Goal: Task Accomplishment & Management: Complete application form

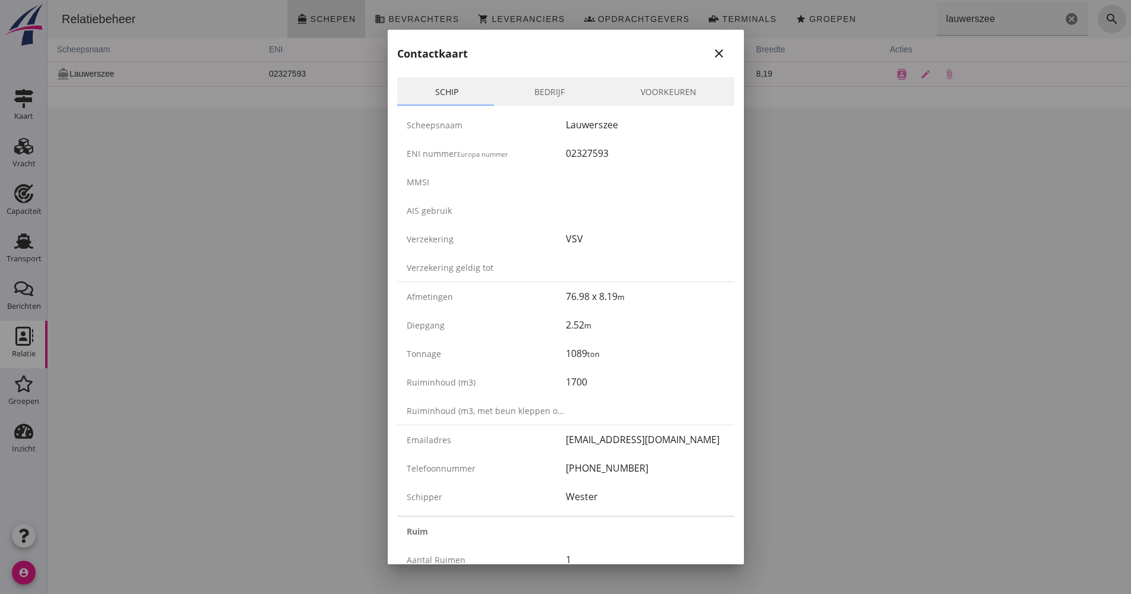
click at [128, 217] on div at bounding box center [565, 297] width 1131 height 594
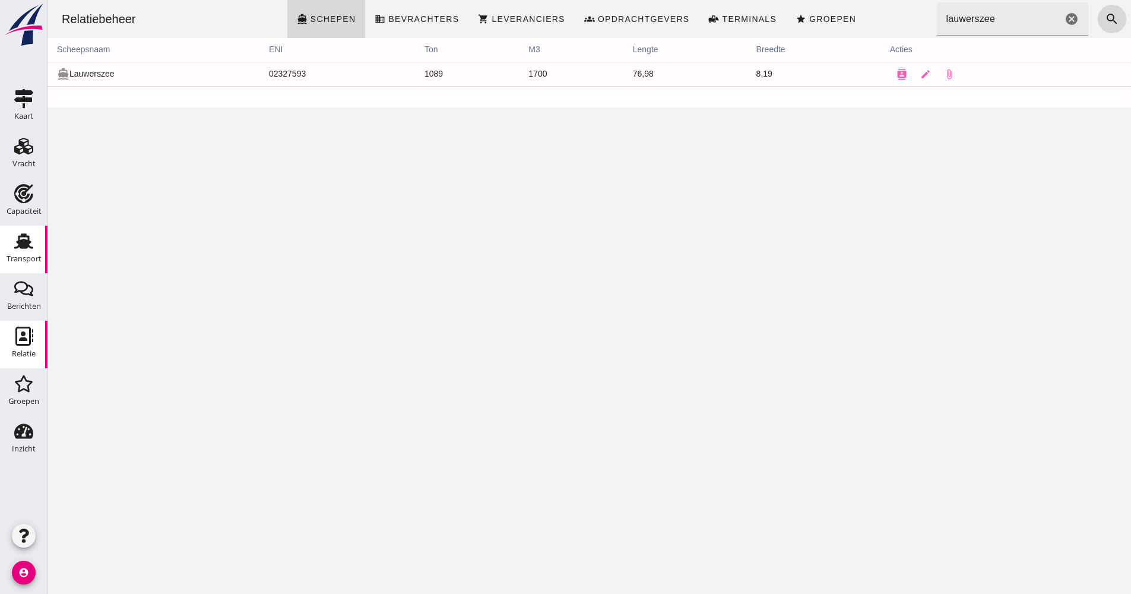
click at [21, 236] on use at bounding box center [23, 240] width 19 height 15
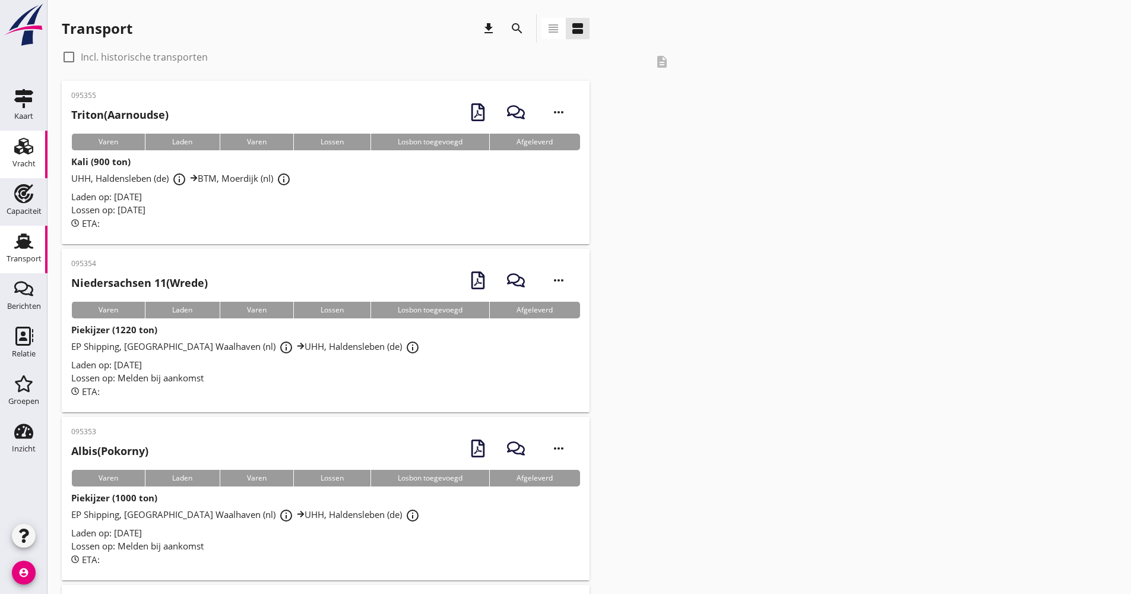
click at [33, 156] on div "Vracht" at bounding box center [23, 163] width 23 height 17
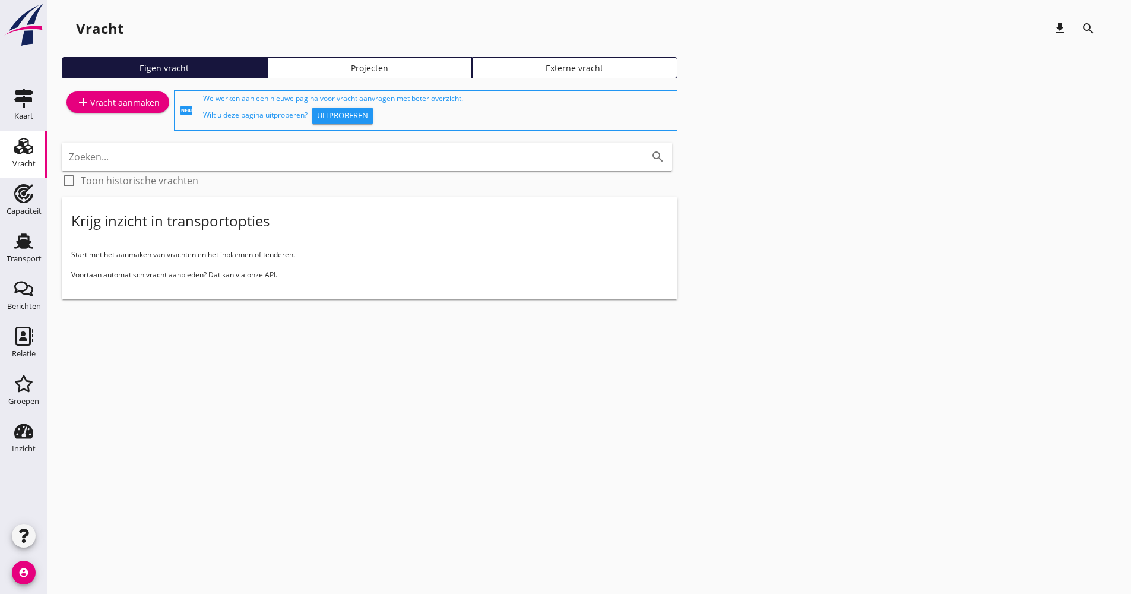
click at [149, 103] on div "add Vracht aanmaken" at bounding box center [118, 102] width 84 height 14
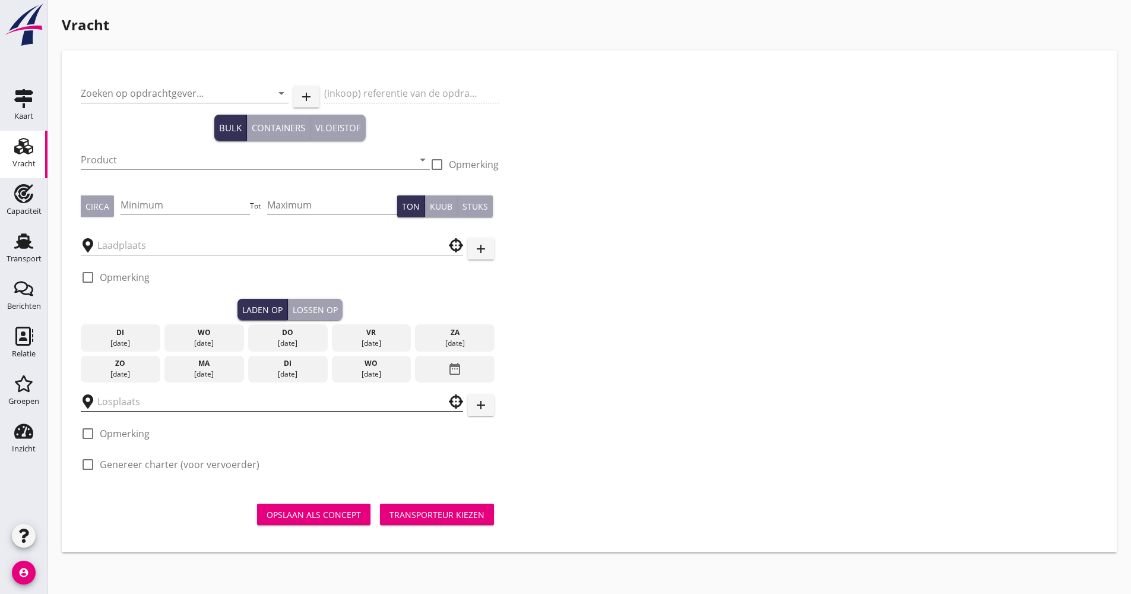
click at [161, 405] on input "text" at bounding box center [263, 401] width 332 height 19
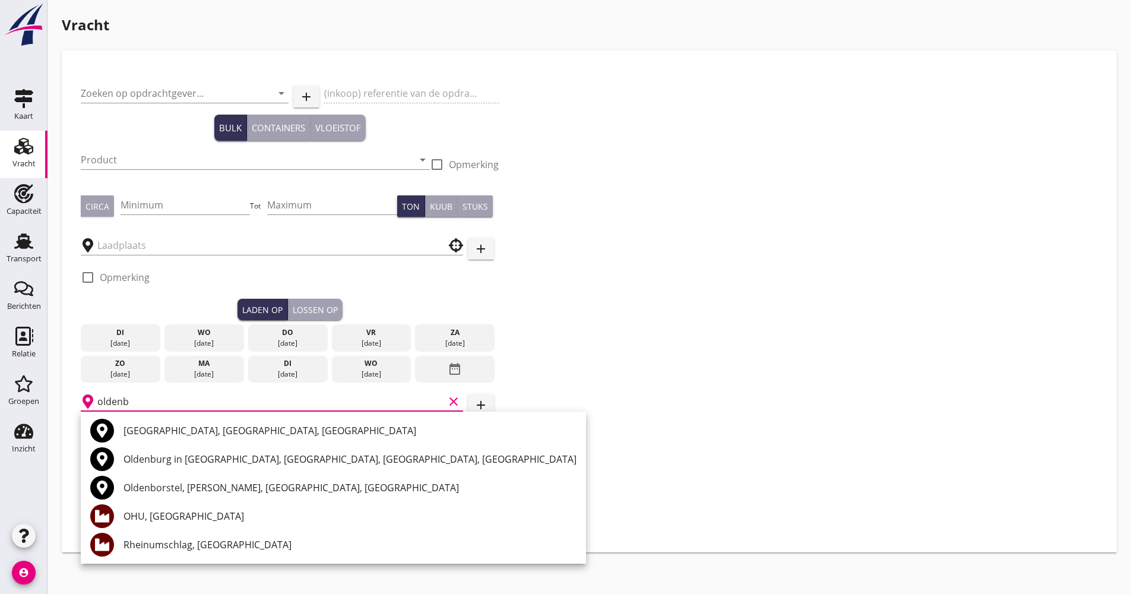
type input "oldenb"
click at [20, 259] on div "Transport" at bounding box center [24, 259] width 35 height 8
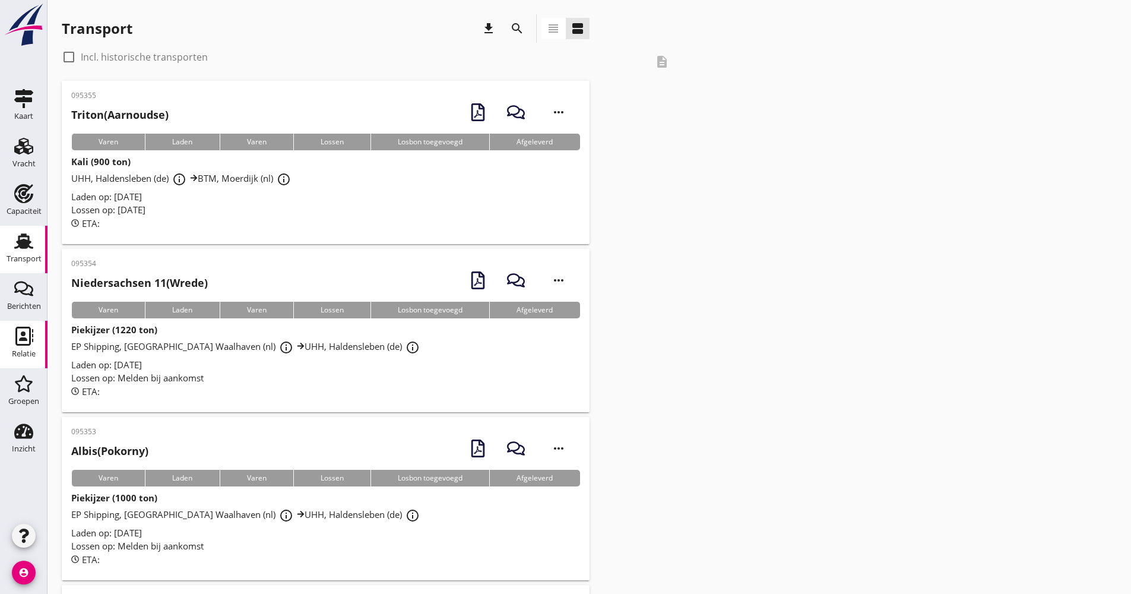
click at [19, 350] on div "Relatie" at bounding box center [24, 354] width 24 height 8
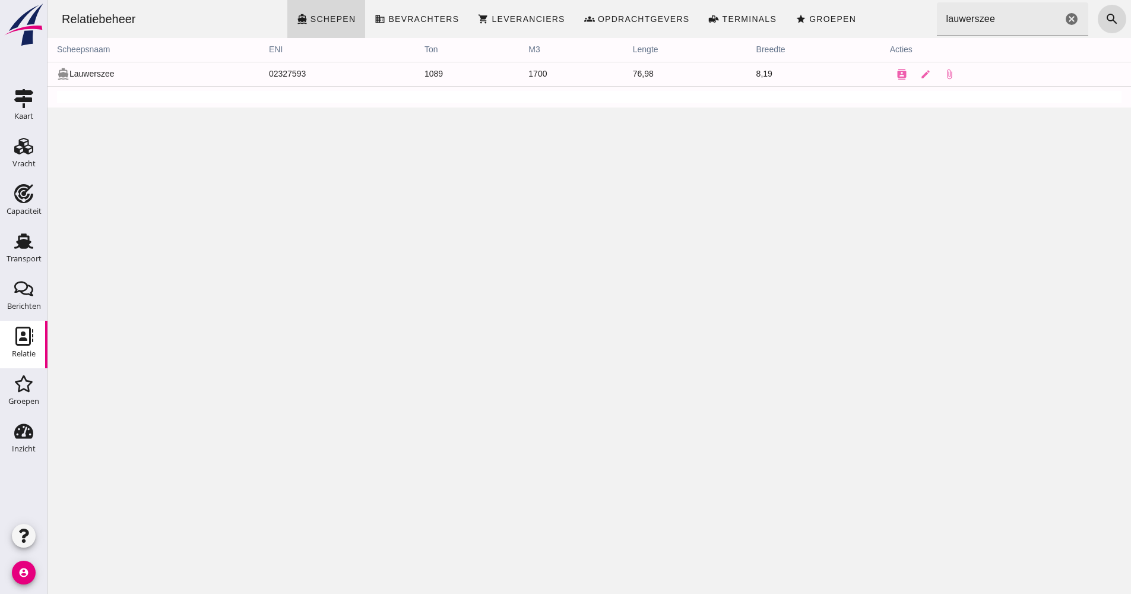
click icon "cancel"
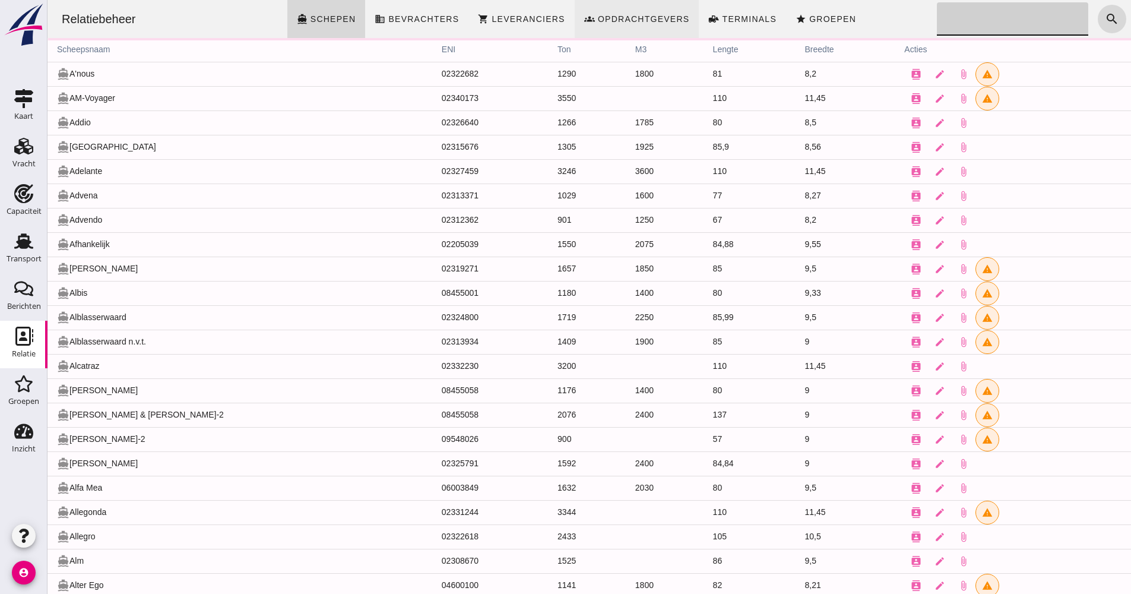
click link "groups Opdrachtgevers"
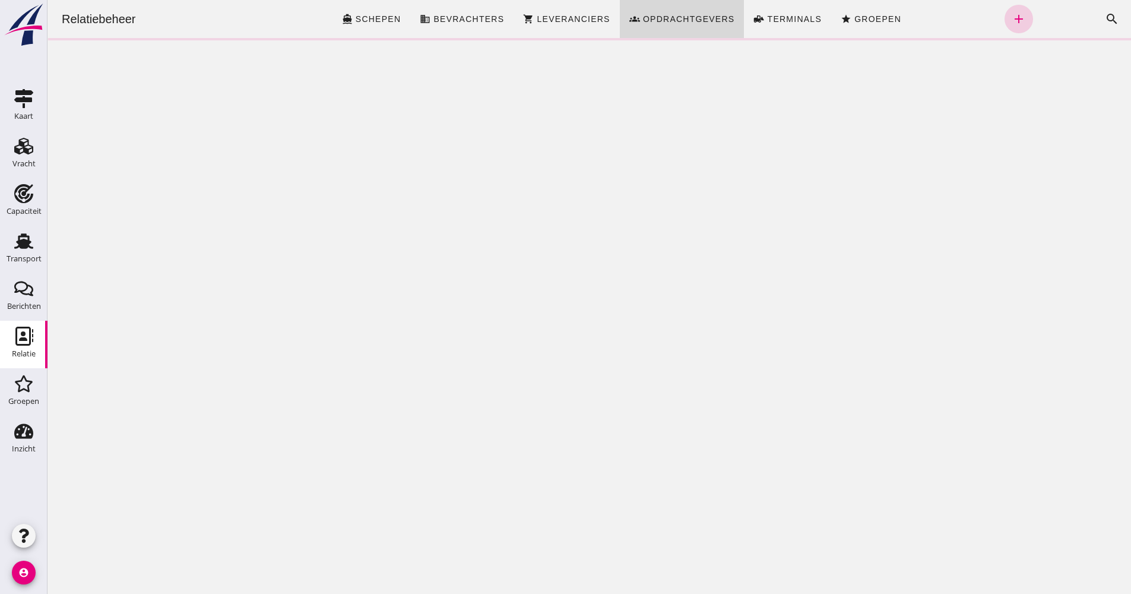
click at [1011, 26] on icon "add" at bounding box center [1018, 19] width 14 height 14
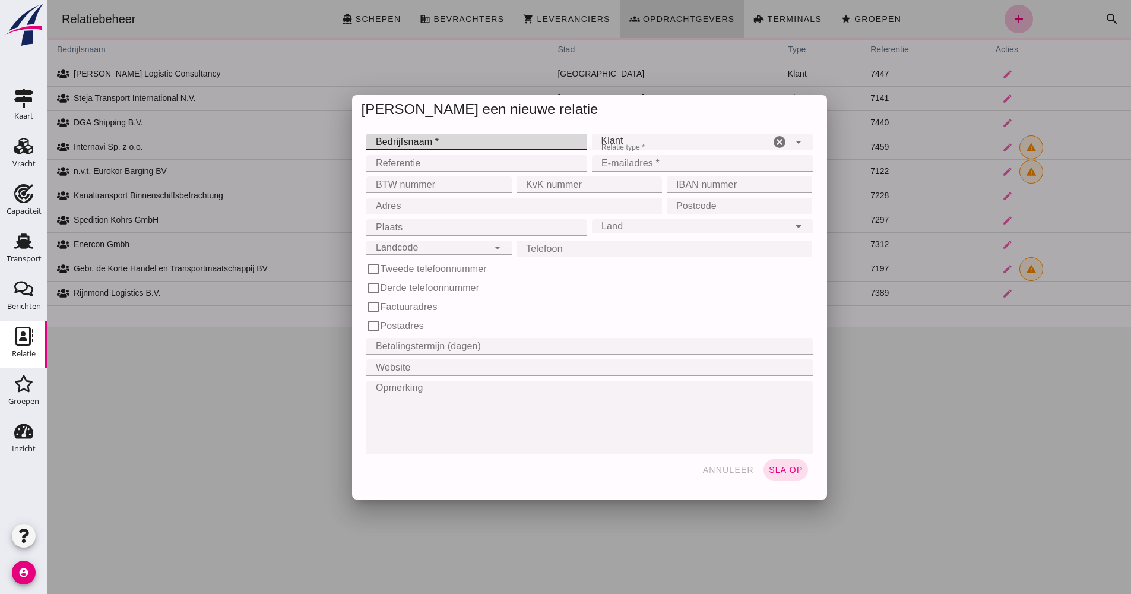
click input "Bedrijfsnaam *"
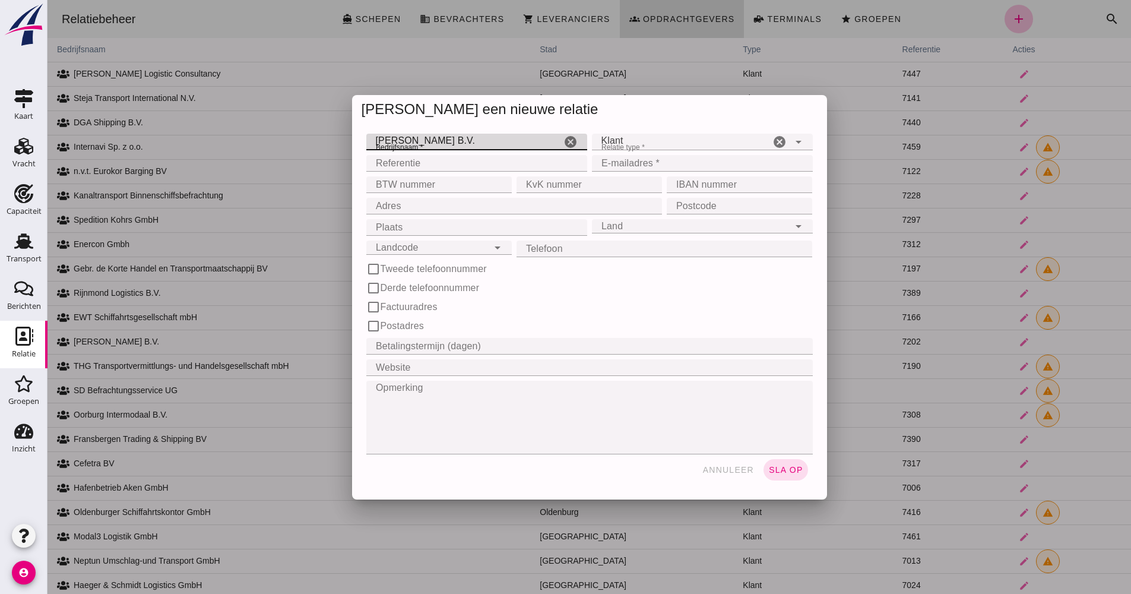
type input "[PERSON_NAME] B.V."
click at [787, 151] on div "Relatie type * Relatie type * Klant client cancel arrow_drop_down" at bounding box center [702, 141] width 226 height 21
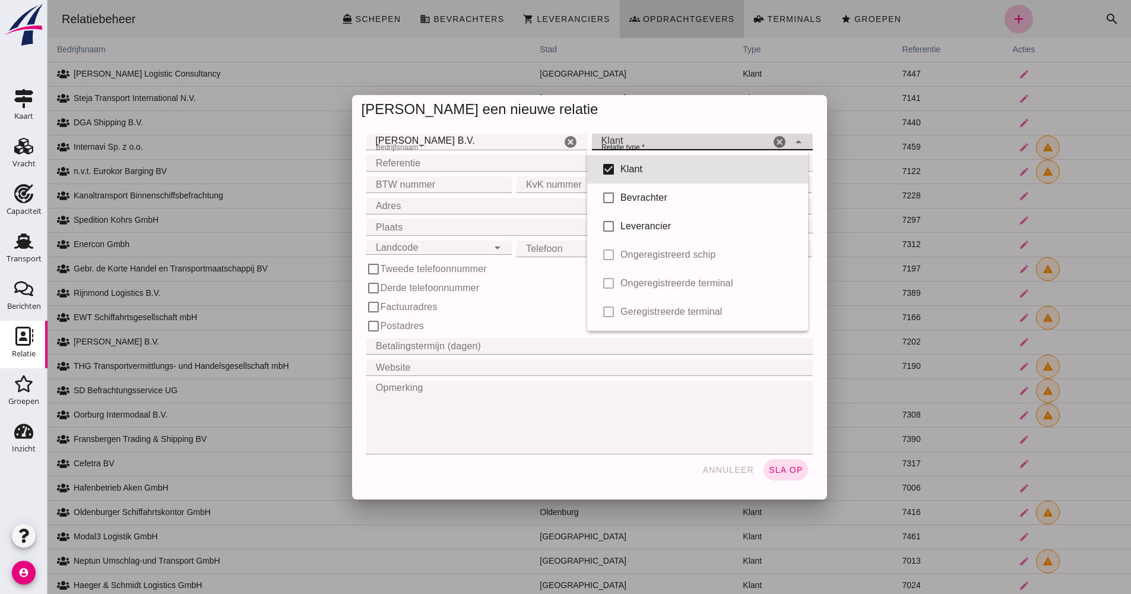
click icon "arrow_drop_down"
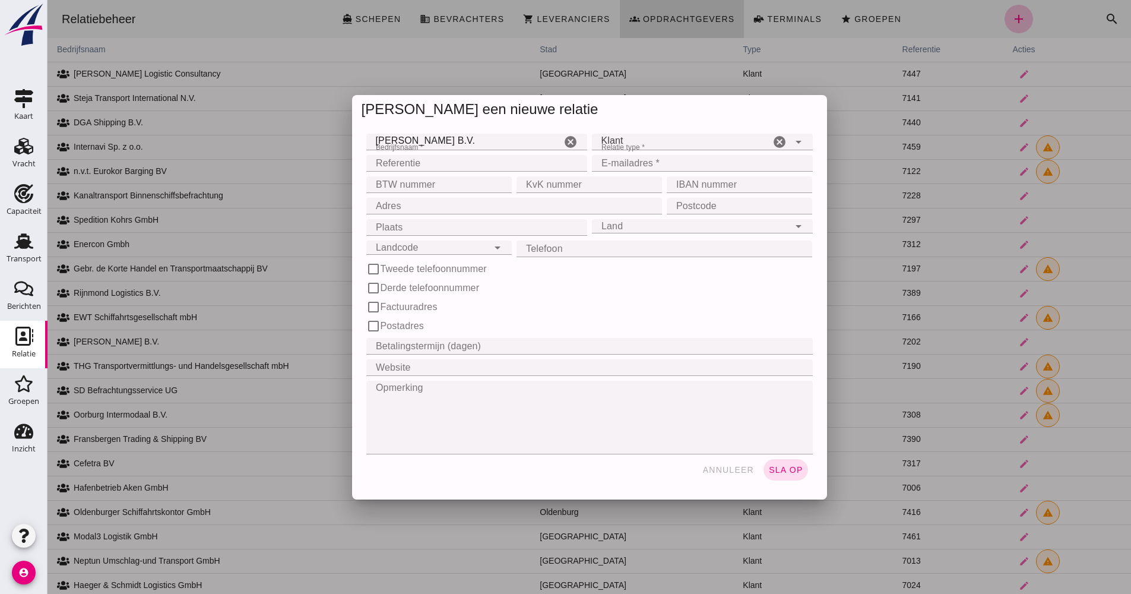
click input "Referentie"
type input "7493"
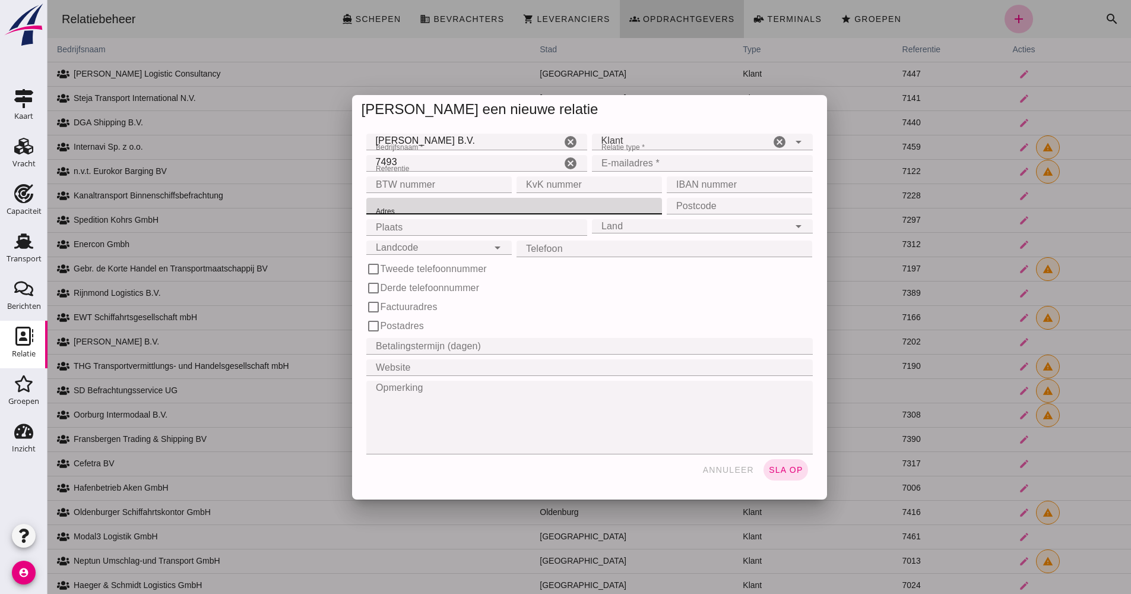
paste input "K.R. Poststraat 91 - 2"
type input "K.R. Poststraat 91 - 2"
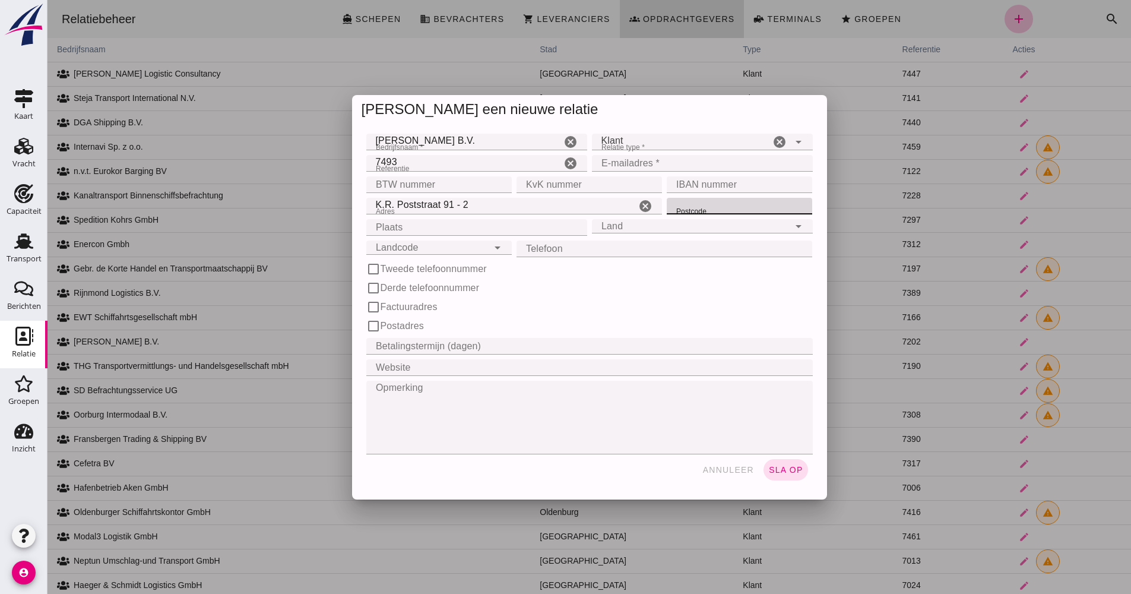
paste input "8441 EN"
type input "8441 EN"
drag, startPoint x: 621, startPoint y: 225, endPoint x: 598, endPoint y: 212, distance: 26.3
click input "Land"
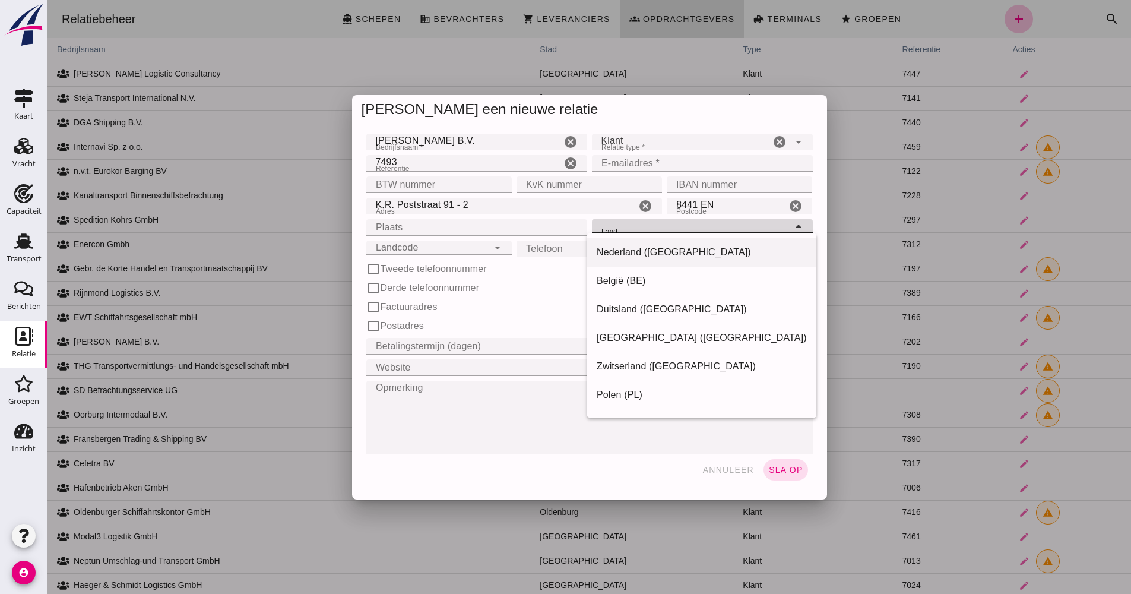
click at [598, 254] on div "Nederland ([GEOGRAPHIC_DATA])" at bounding box center [701, 252] width 210 height 14
type input "Nederland ([GEOGRAPHIC_DATA])"
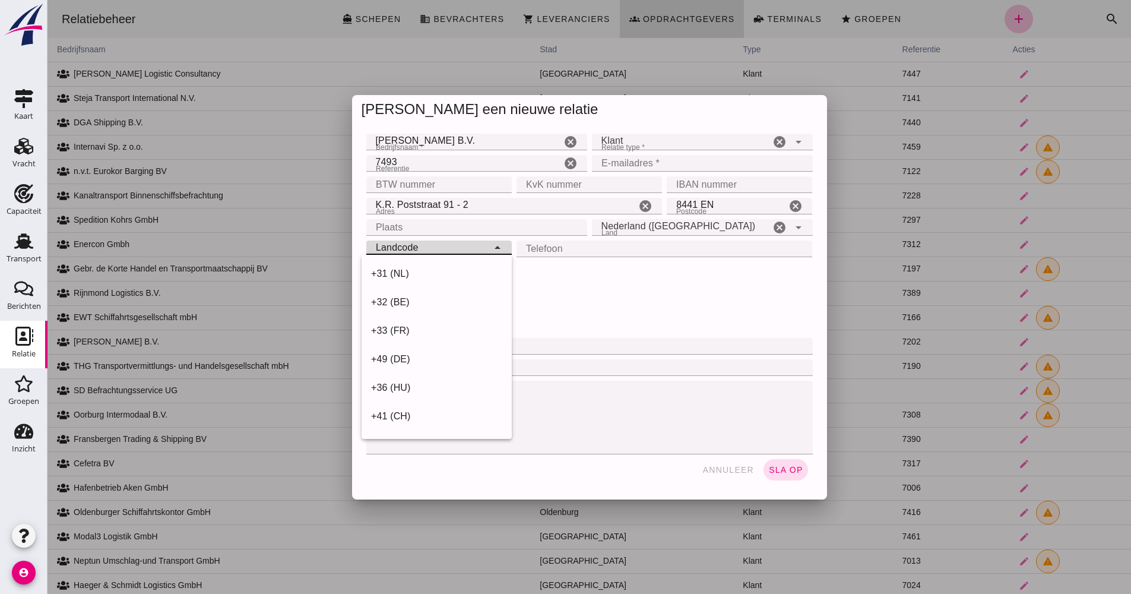
click input "Landcode"
click input "Plaats"
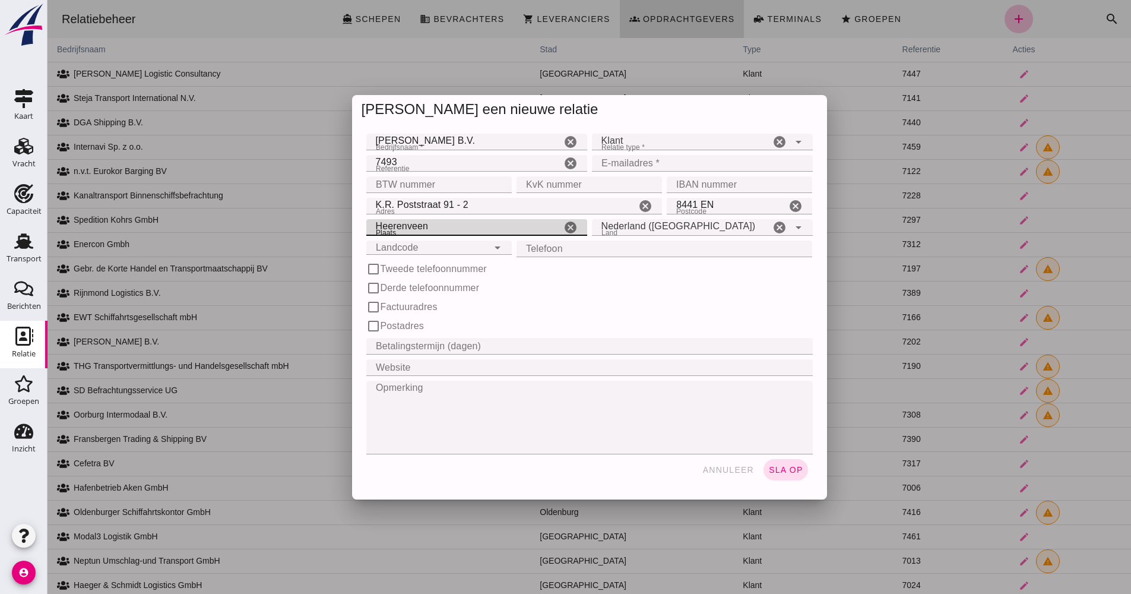
type input "Heerenveen"
click input "Landcode"
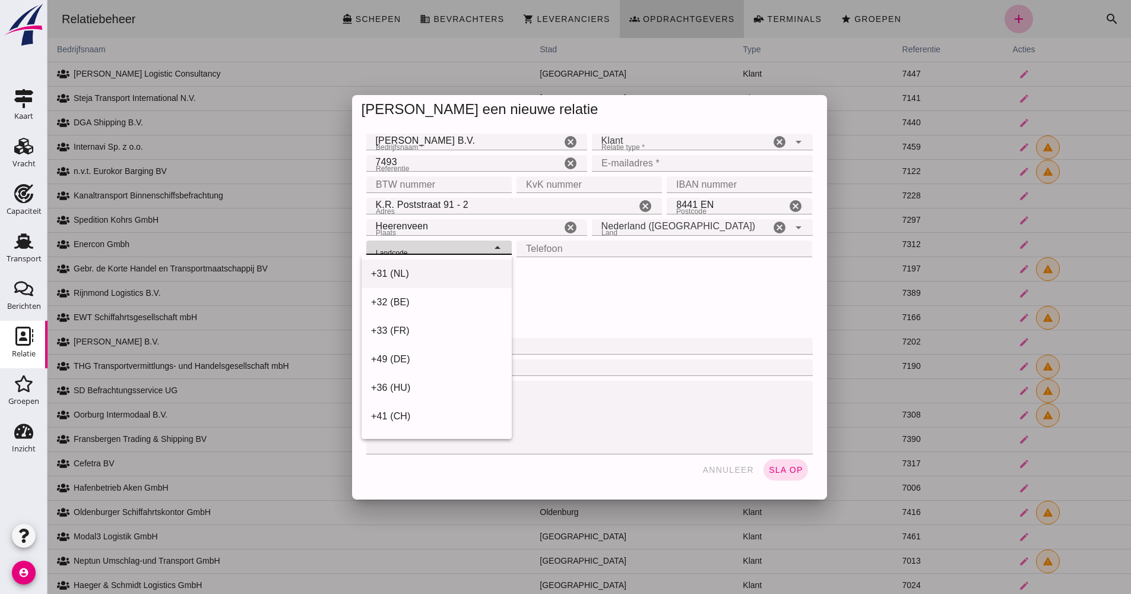
click at [417, 274] on div "+31 (NL)" at bounding box center [436, 273] width 131 height 14
type input "+31 (NL)"
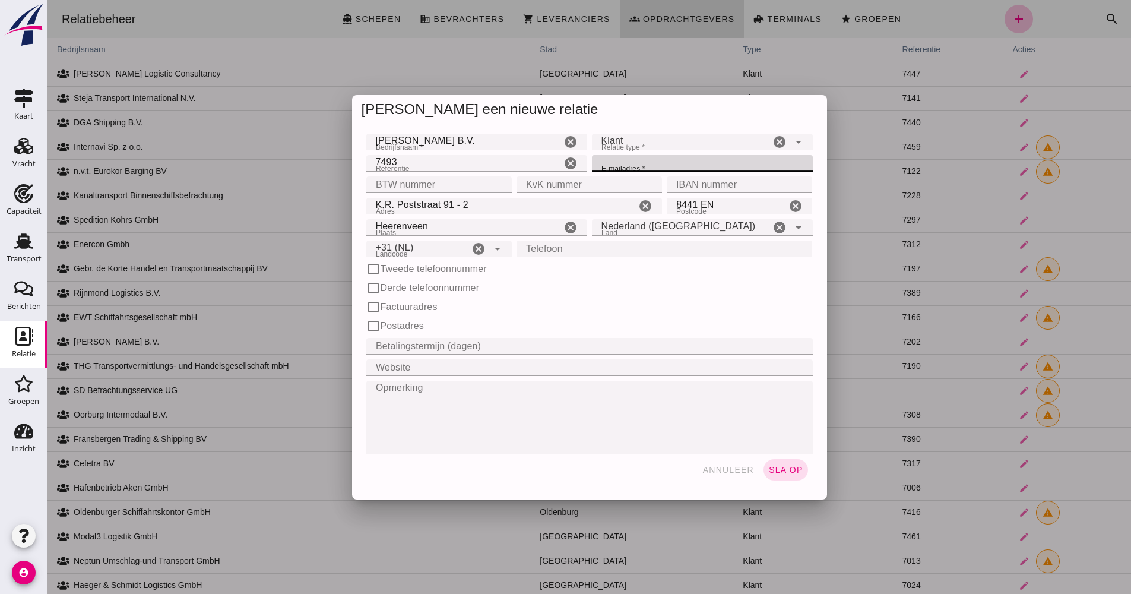
paste input "[EMAIL_ADDRESS][DOMAIN_NAME]"
type input "[EMAIL_ADDRESS][DOMAIN_NAME]"
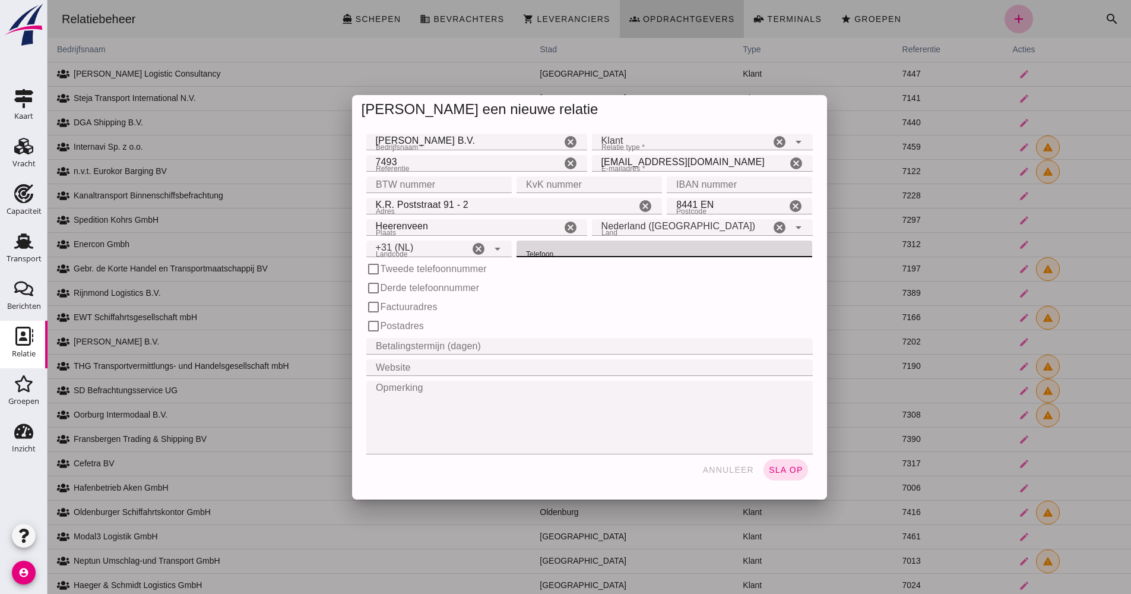
paste input "[PHONE_NUMBER]"
drag, startPoint x: 552, startPoint y: 249, endPoint x: 463, endPoint y: 249, distance: 89.0
click at [463, 259] on div "Landcode Landcode +31 (NL) +31 ([GEOGRAPHIC_DATA]) cancel arrow_drop_down Telef…" at bounding box center [589, 268] width 451 height 19
type input "566 625 710"
click button "sla op"
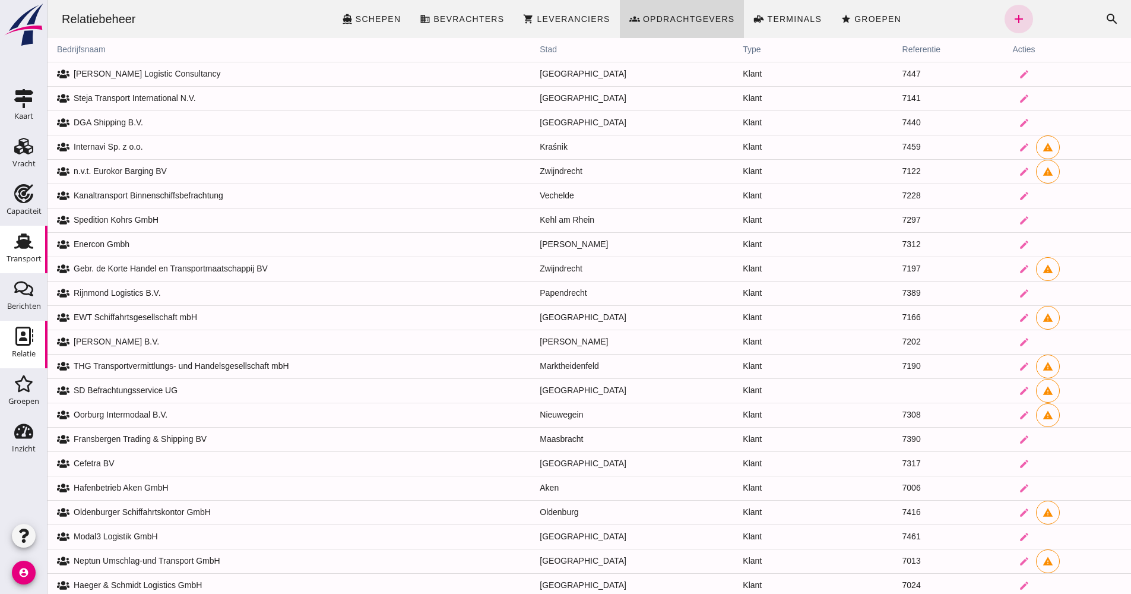
click at [28, 261] on div "Transport" at bounding box center [24, 259] width 35 height 8
click at [30, 253] on div "Transport" at bounding box center [24, 258] width 35 height 17
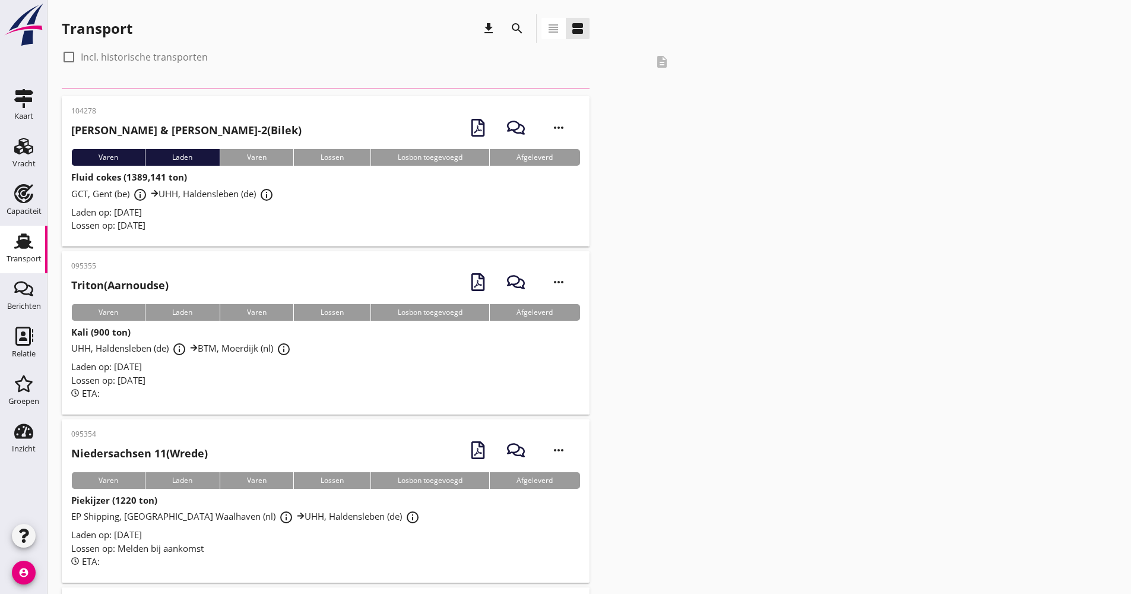
click at [26, 249] on icon "Transport" at bounding box center [23, 240] width 19 height 19
click at [28, 219] on div "Capaciteit" at bounding box center [24, 211] width 35 height 17
click at [29, 207] on div "Capaciteit" at bounding box center [24, 211] width 35 height 8
click at [40, 242] on link "Transport Transport" at bounding box center [23, 249] width 47 height 47
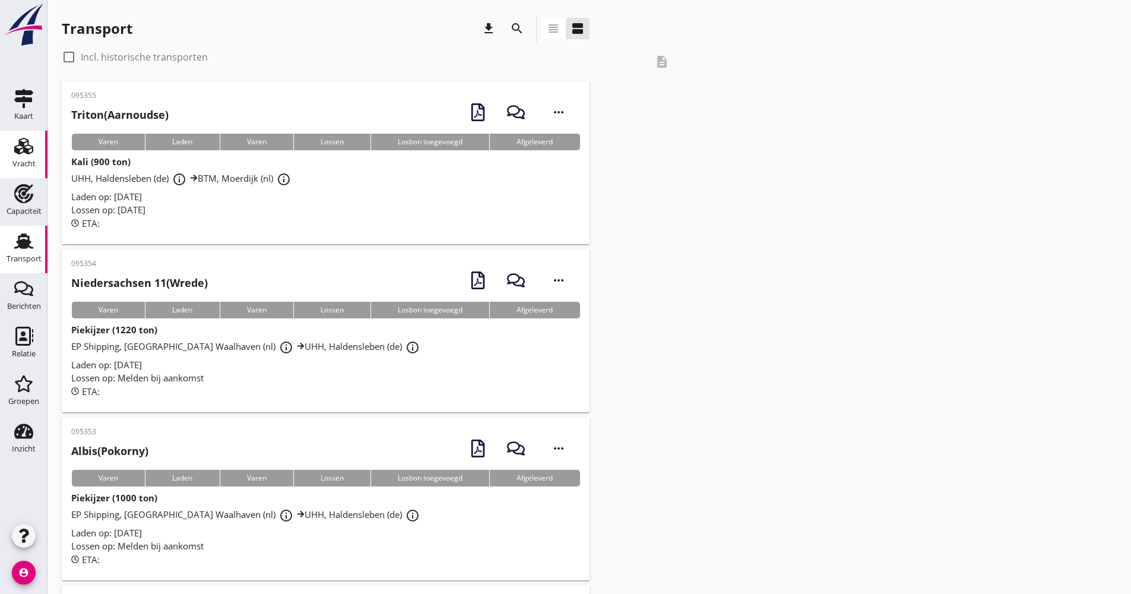
click at [31, 157] on div "Vracht" at bounding box center [23, 163] width 23 height 17
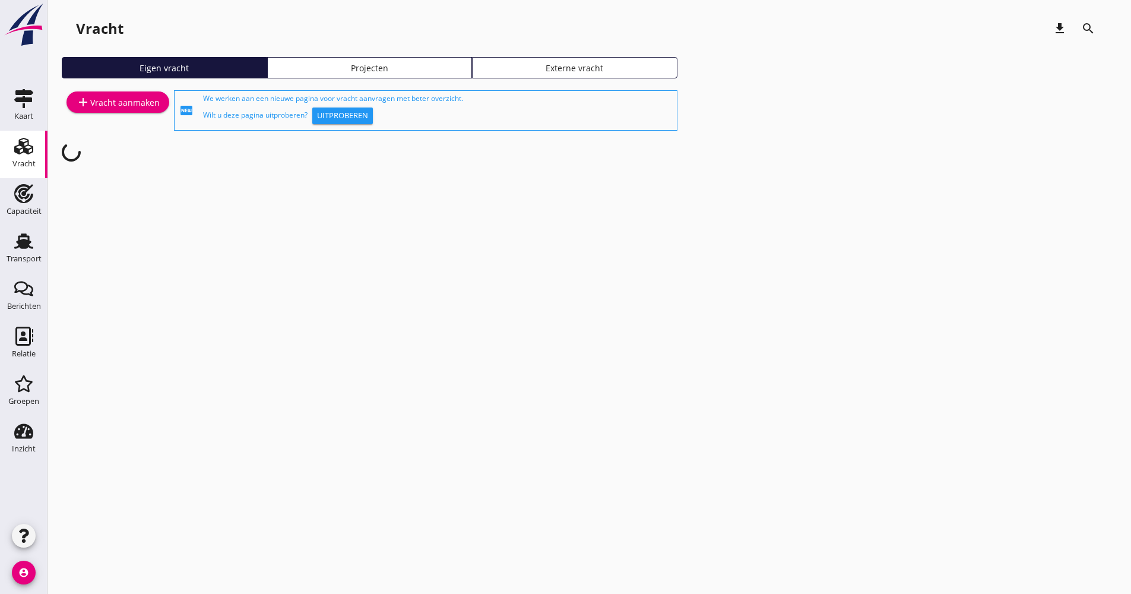
click at [115, 101] on div "add Vracht aanmaken" at bounding box center [118, 102] width 84 height 14
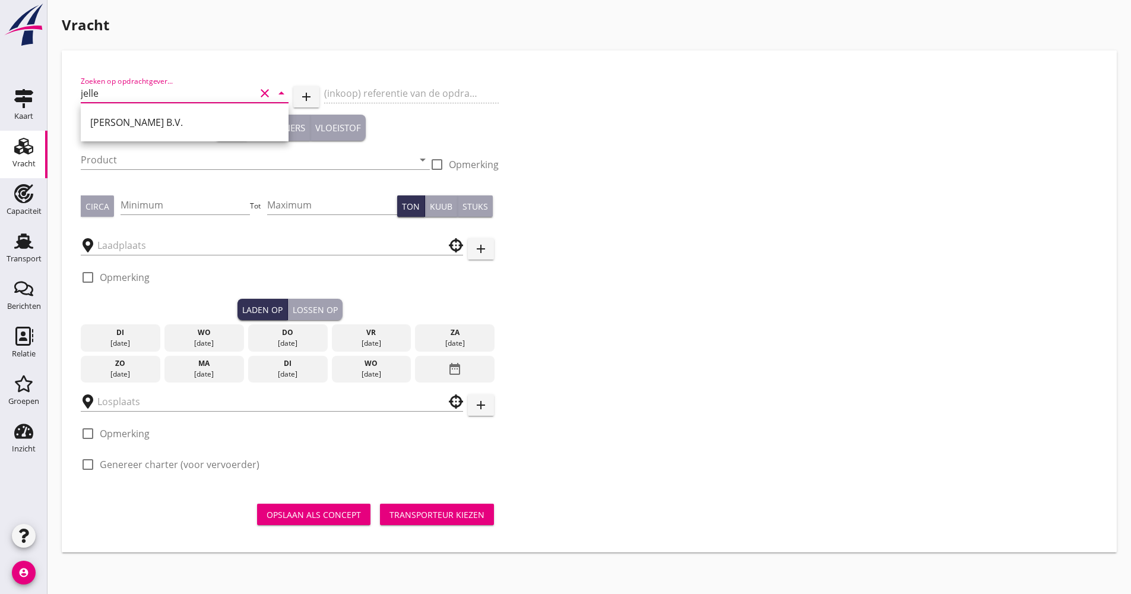
click at [188, 117] on div "[PERSON_NAME] B.V." at bounding box center [184, 122] width 189 height 14
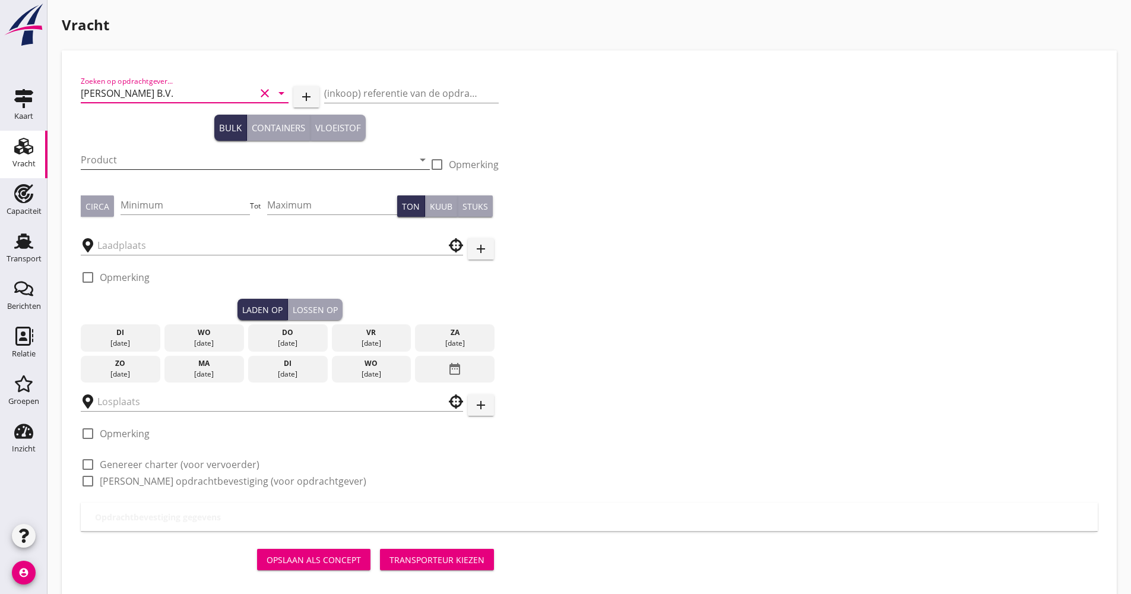
type input "[PERSON_NAME] B.V."
click at [162, 154] on input "Product" at bounding box center [247, 159] width 332 height 19
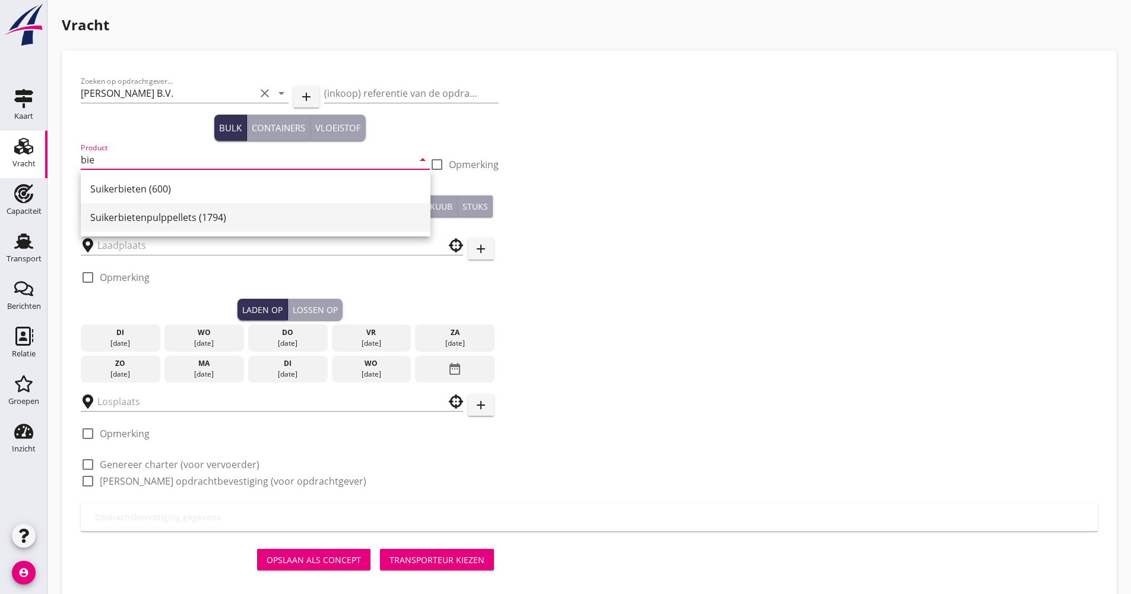
click at [158, 222] on div "Suikerbietenpulppellets (1794)" at bounding box center [255, 217] width 331 height 14
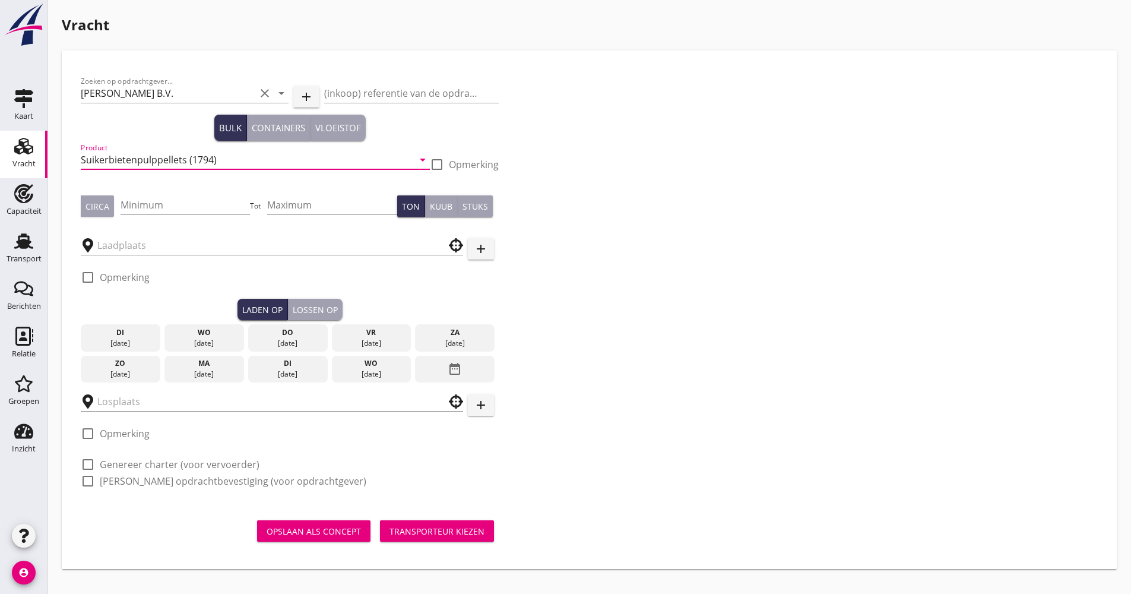
type input "Suikerbietenpulppellets (1794)"
click at [156, 214] on div "Minimum" at bounding box center [185, 210] width 130 height 31
click at [158, 205] on input "Minimum" at bounding box center [185, 204] width 130 height 19
type input "1000"
click at [150, 254] on input "text" at bounding box center [263, 245] width 332 height 19
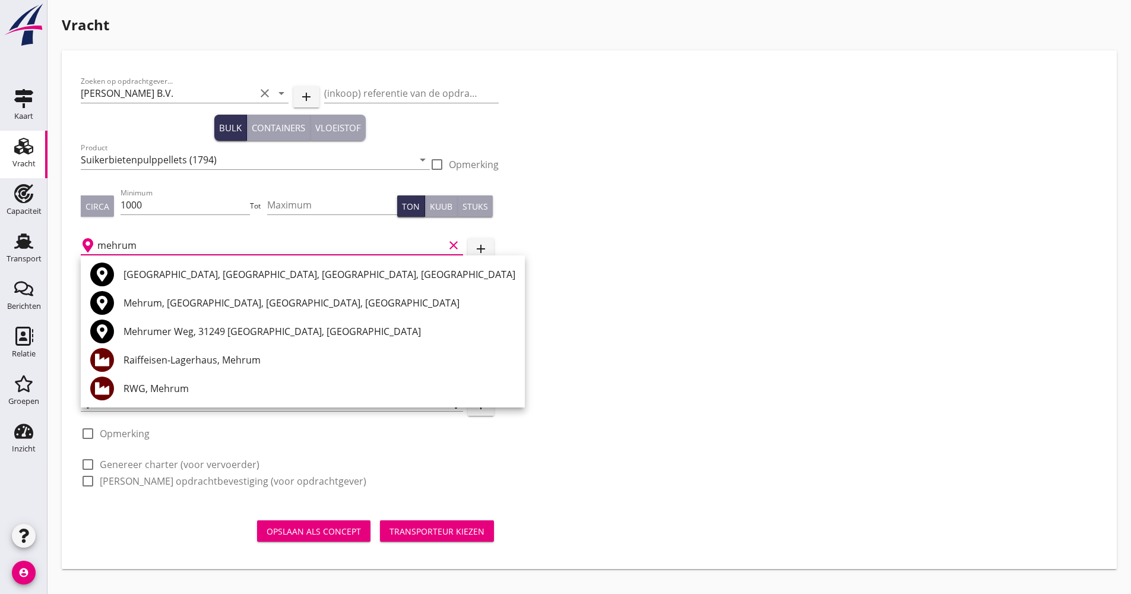
click at [164, 393] on div "RWG, Mehrum" at bounding box center [319, 388] width 392 height 14
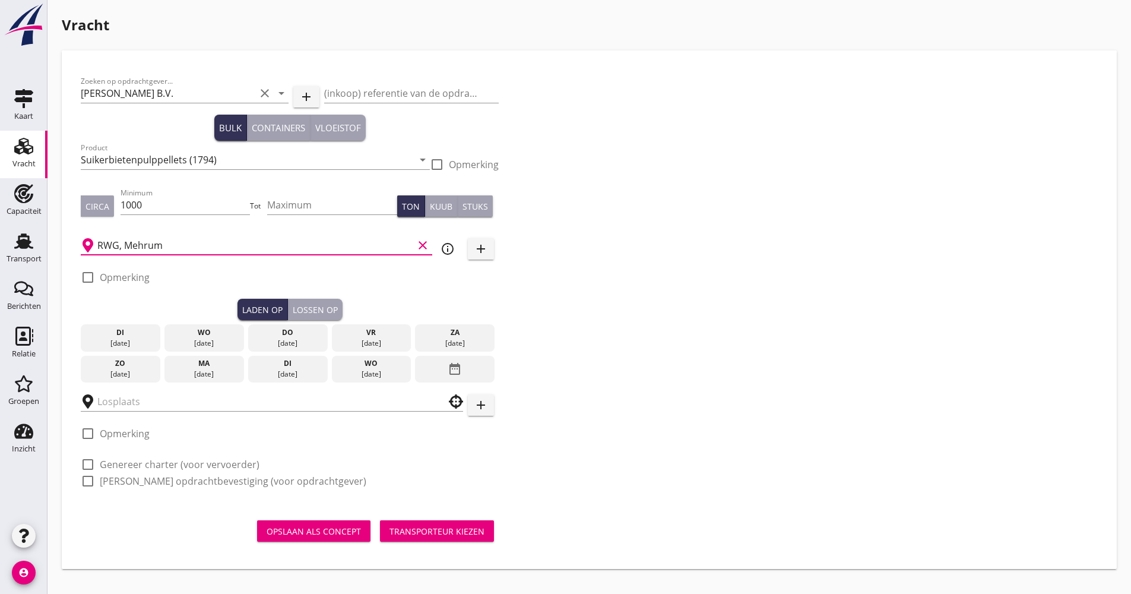
type input "RWG, Mehrum"
click at [449, 250] on icon "info_outline" at bounding box center [447, 249] width 14 height 14
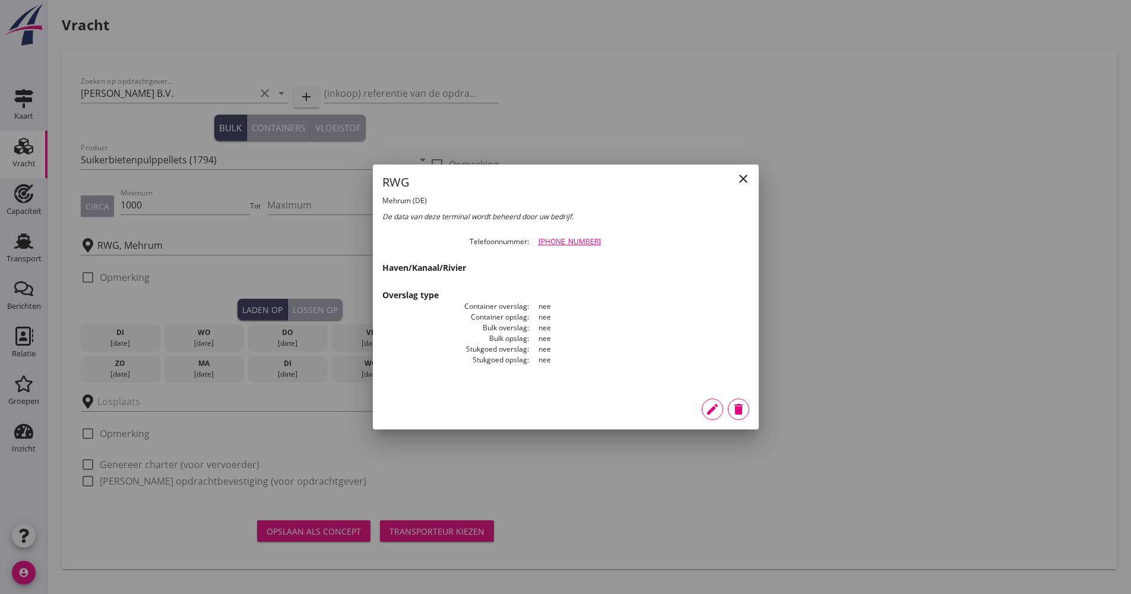
click at [740, 183] on icon "close" at bounding box center [743, 179] width 14 height 14
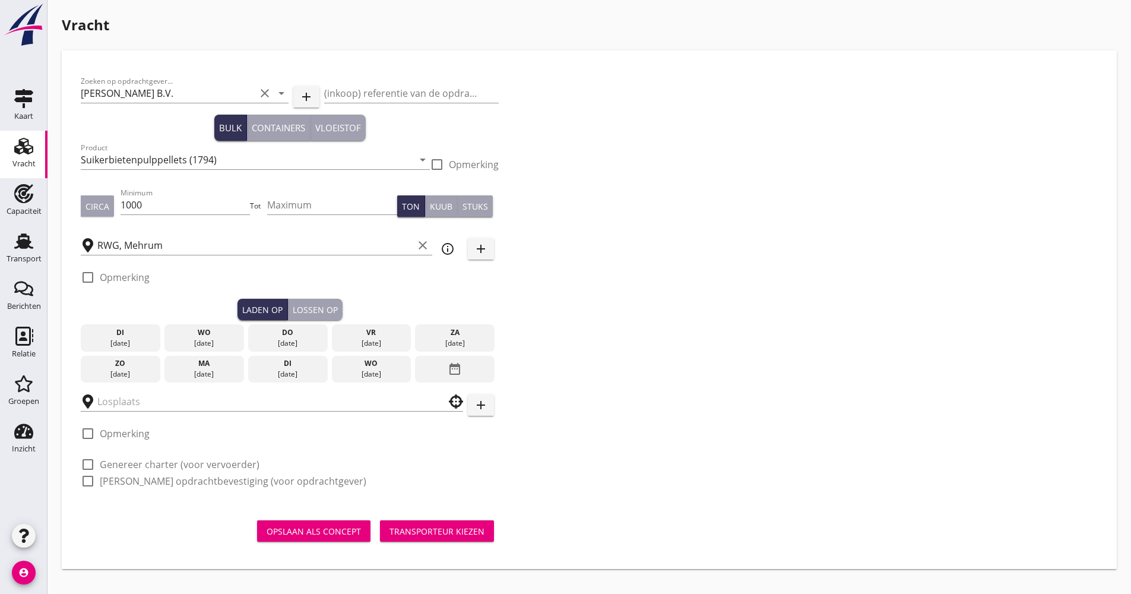
click at [433, 366] on div "date_range" at bounding box center [455, 369] width 80 height 27
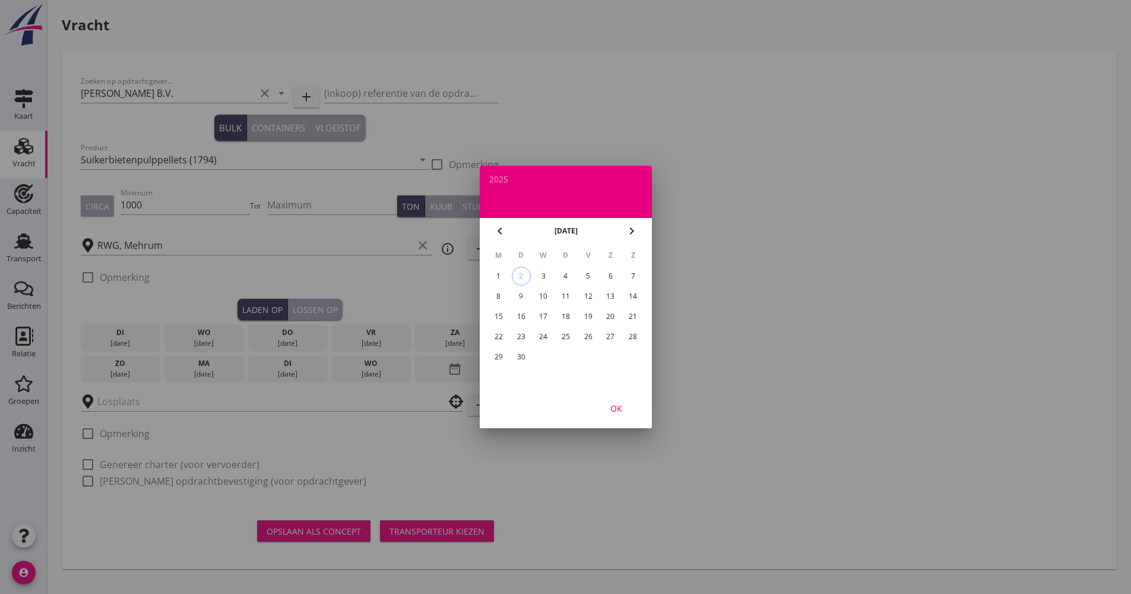
click at [564, 299] on div "11" at bounding box center [565, 296] width 19 height 19
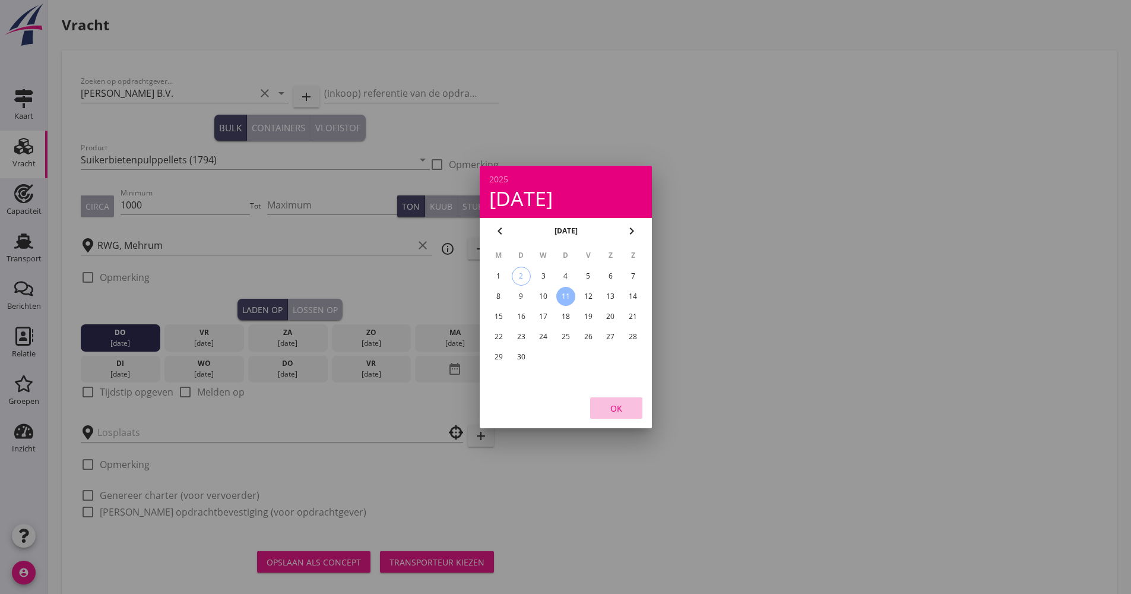
click at [618, 409] on div "OK" at bounding box center [615, 408] width 33 height 12
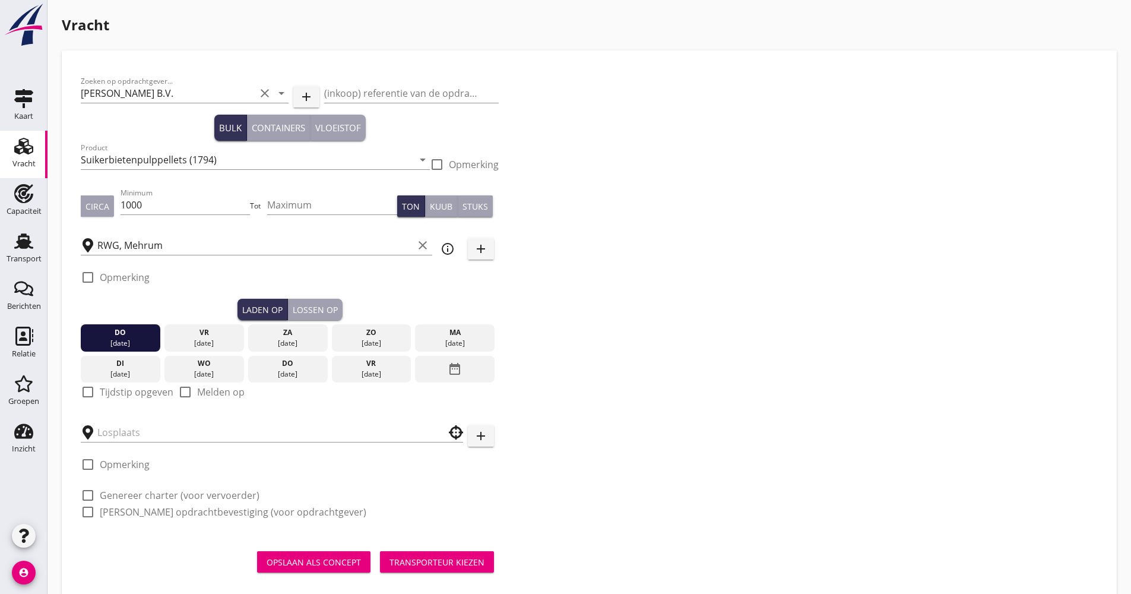
click at [141, 393] on label "Tijdstip opgeven" at bounding box center [137, 392] width 74 height 12
checkbox input "true"
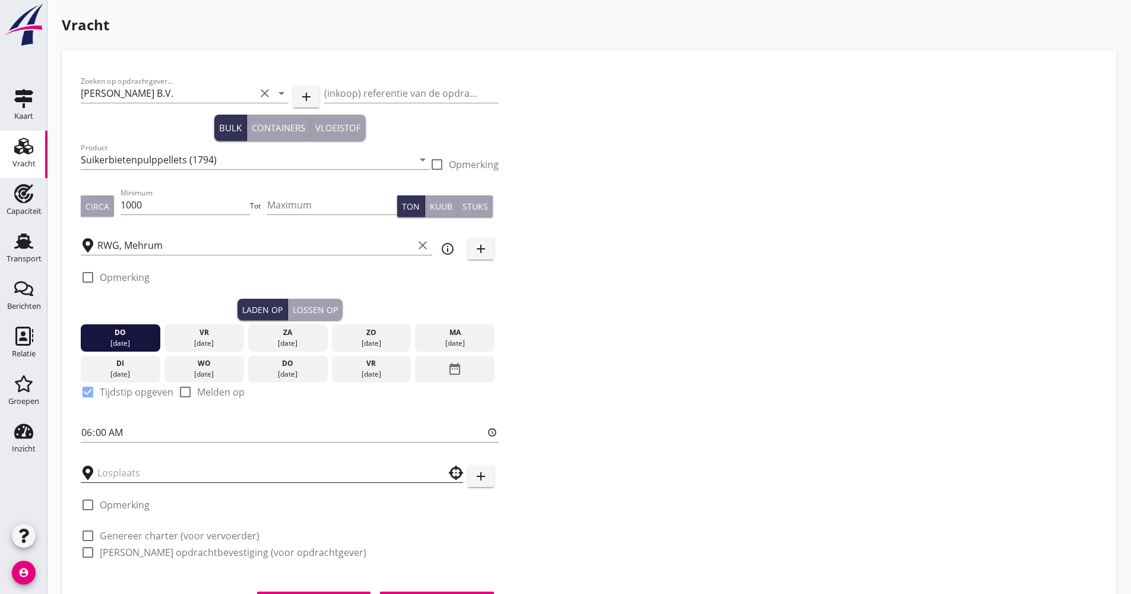
click at [124, 471] on input "text" at bounding box center [263, 472] width 332 height 19
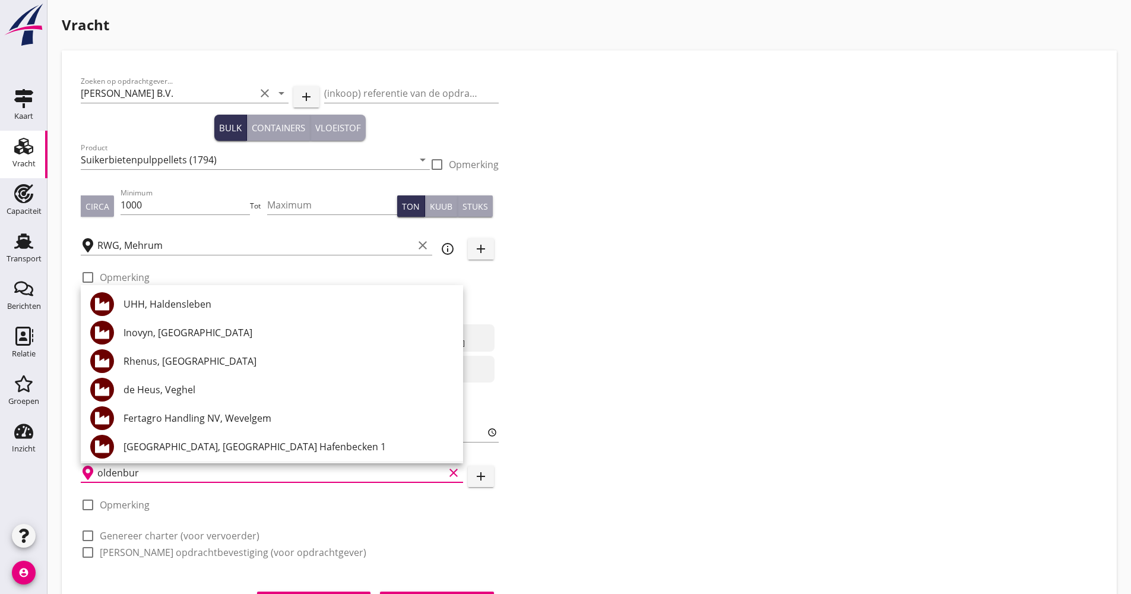
type input "oldenburg"
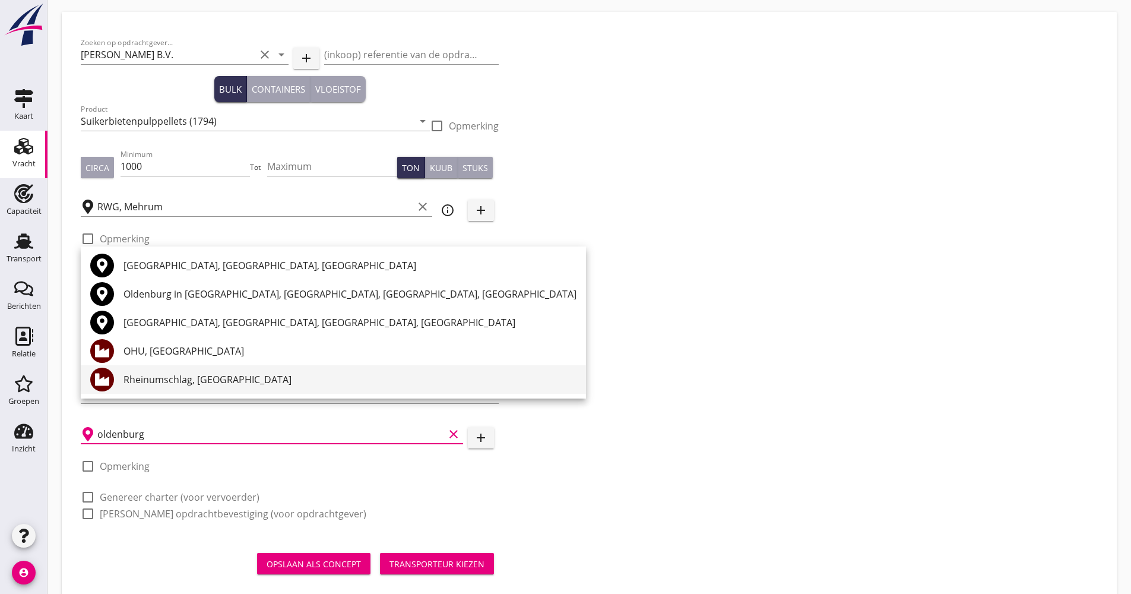
scroll to position [59, 0]
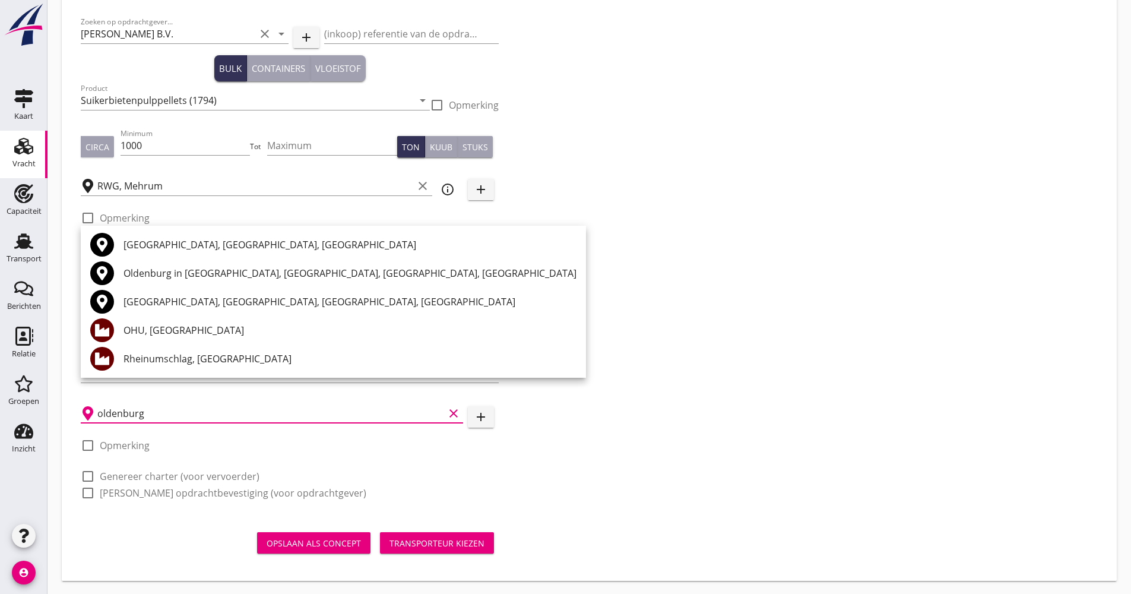
click at [455, 415] on icon "clear" at bounding box center [453, 413] width 14 height 14
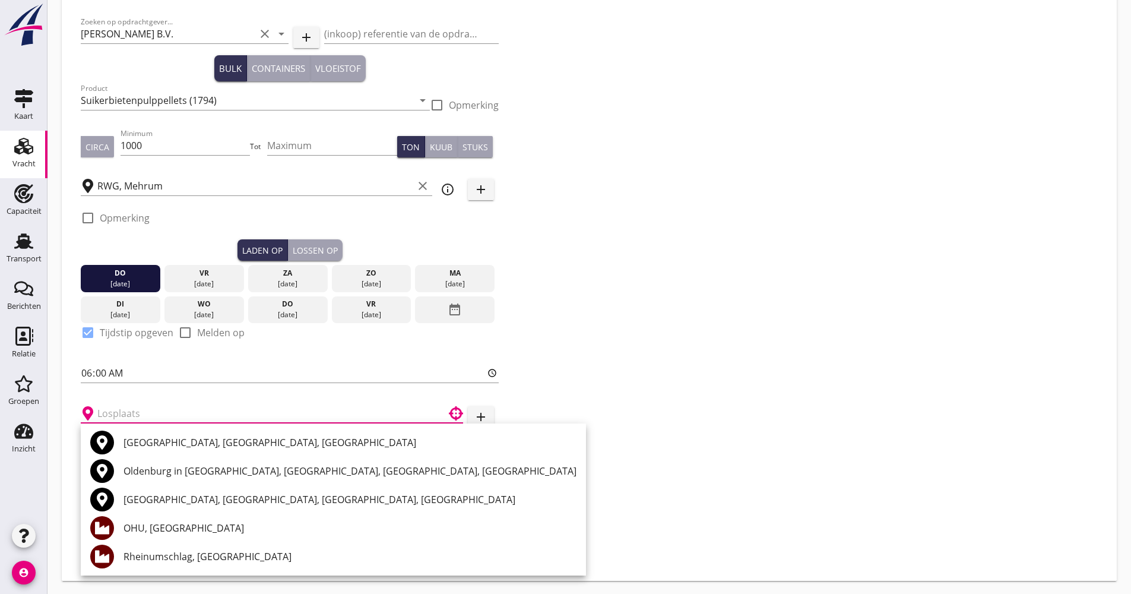
click at [488, 417] on button "add" at bounding box center [481, 416] width 26 height 21
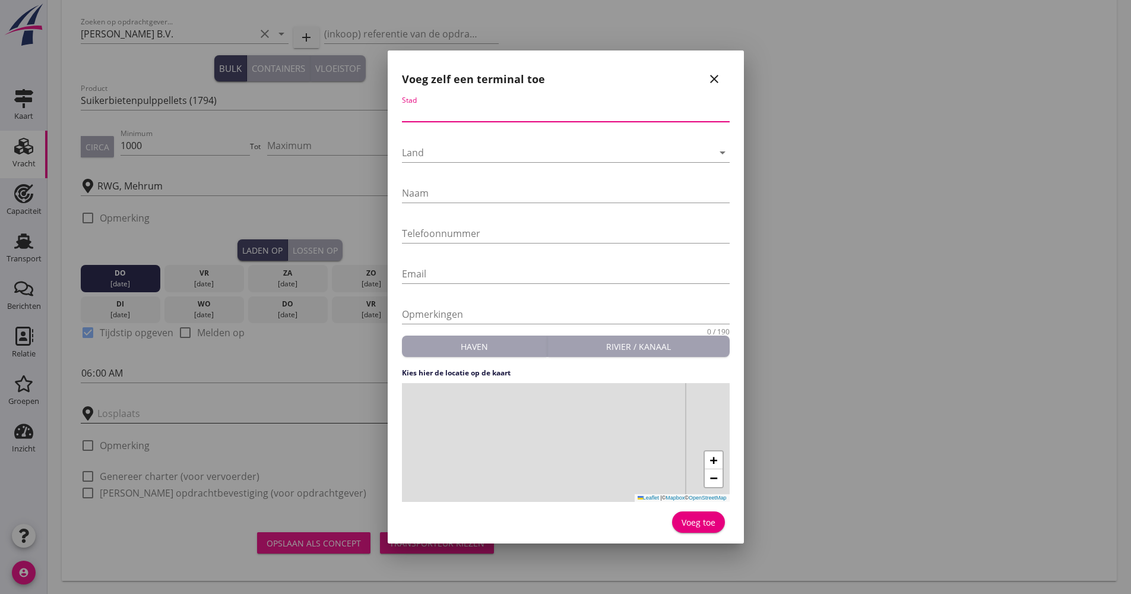
click at [435, 110] on input "Stad" at bounding box center [566, 112] width 328 height 19
type input "Oldenburg"
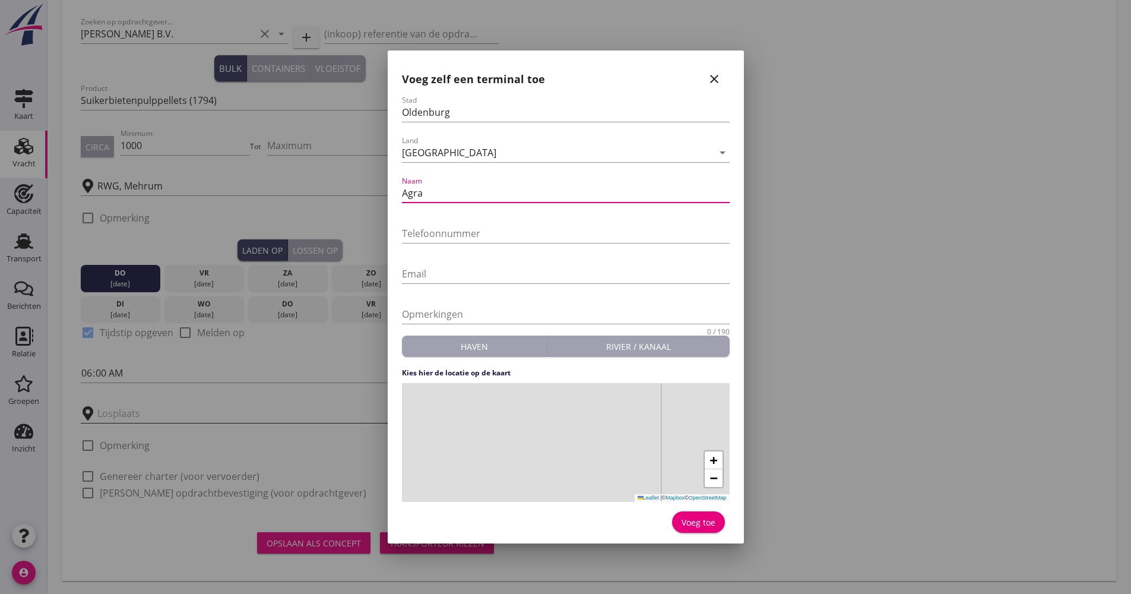
drag, startPoint x: 466, startPoint y: 195, endPoint x: 464, endPoint y: 188, distance: 7.3
click at [465, 192] on input "Agra" at bounding box center [566, 192] width 328 height 19
type input "Agravis"
paste input "[PHONE_NUMBER] 2180"
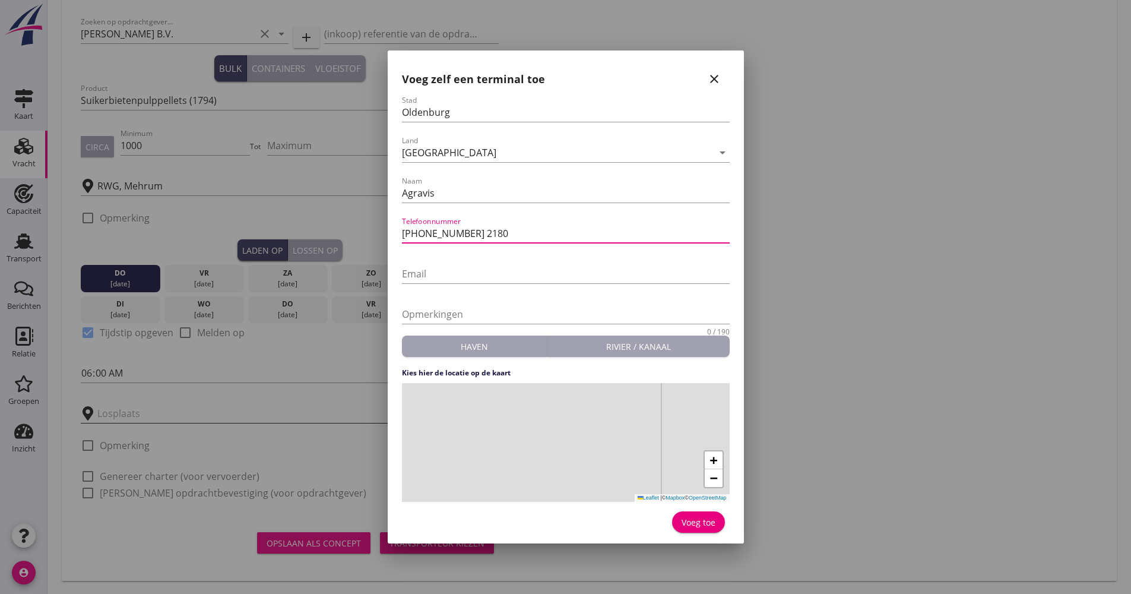
type input "[PHONE_NUMBER] 2180"
click at [557, 437] on div "+ − Leaflet | © Mapbox © OpenStreetMap" at bounding box center [566, 442] width 328 height 119
click at [709, 525] on div "Voeg toe" at bounding box center [698, 522] width 34 height 12
type input "Agravis"
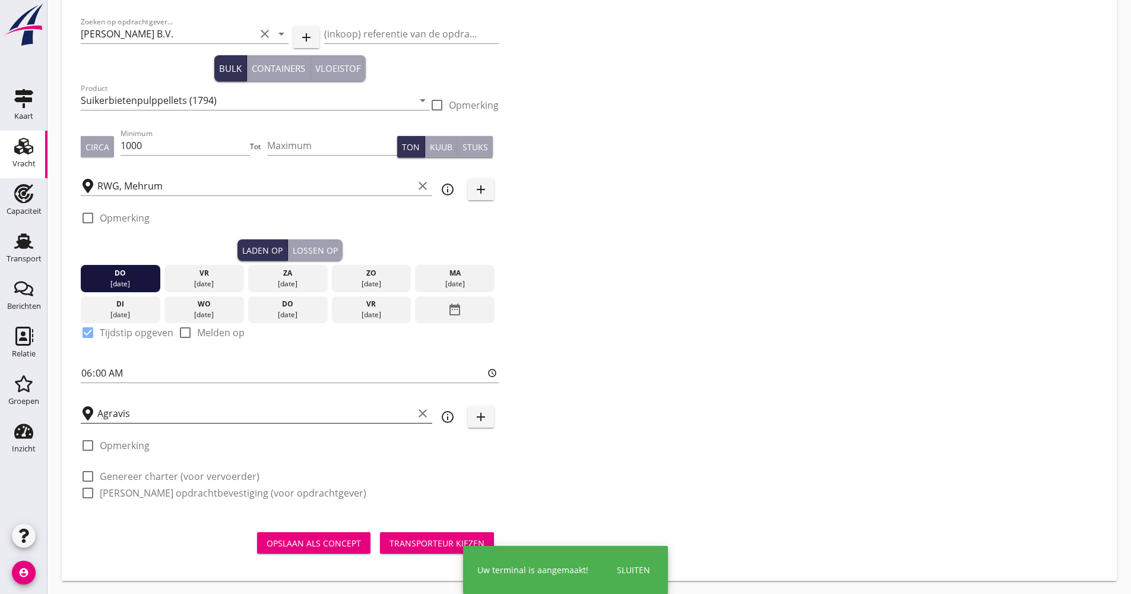
scroll to position [61, 0]
click at [192, 468] on div "check_box_outline_blank Genereer charter (voor vervoerder)" at bounding box center [170, 475] width 179 height 14
click at [177, 478] on label "Genereer charter (voor vervoerder)" at bounding box center [180, 475] width 160 height 12
checkbox input "true"
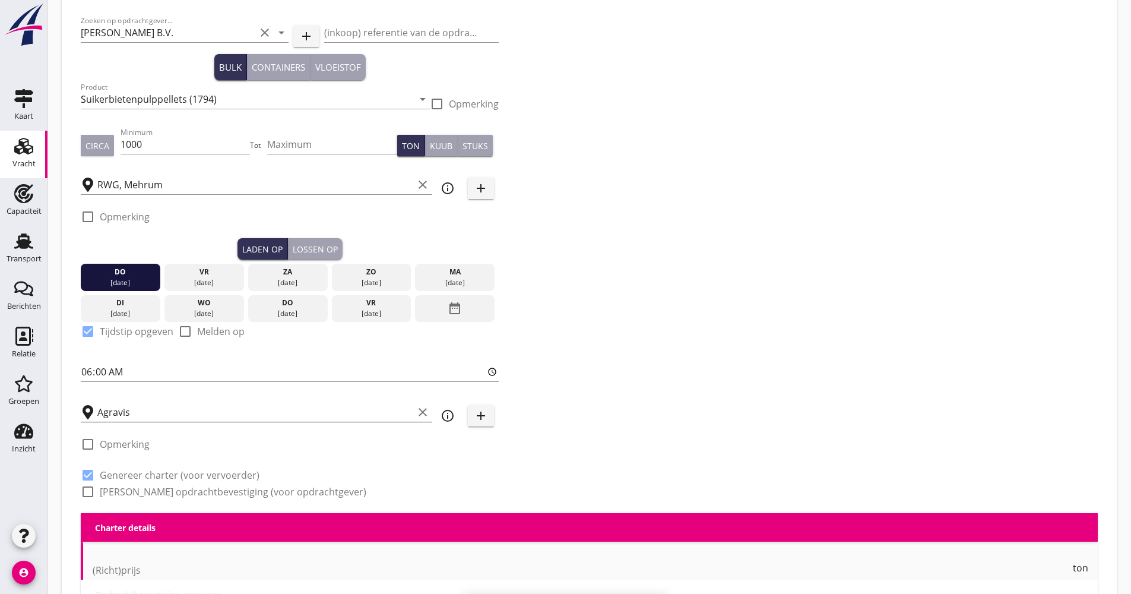
click at [152, 501] on div "Zoeken op opdrachtgever... [PERSON_NAME] B.V. clear arrow_drop_down add (inkoop…" at bounding box center [289, 261] width 427 height 504
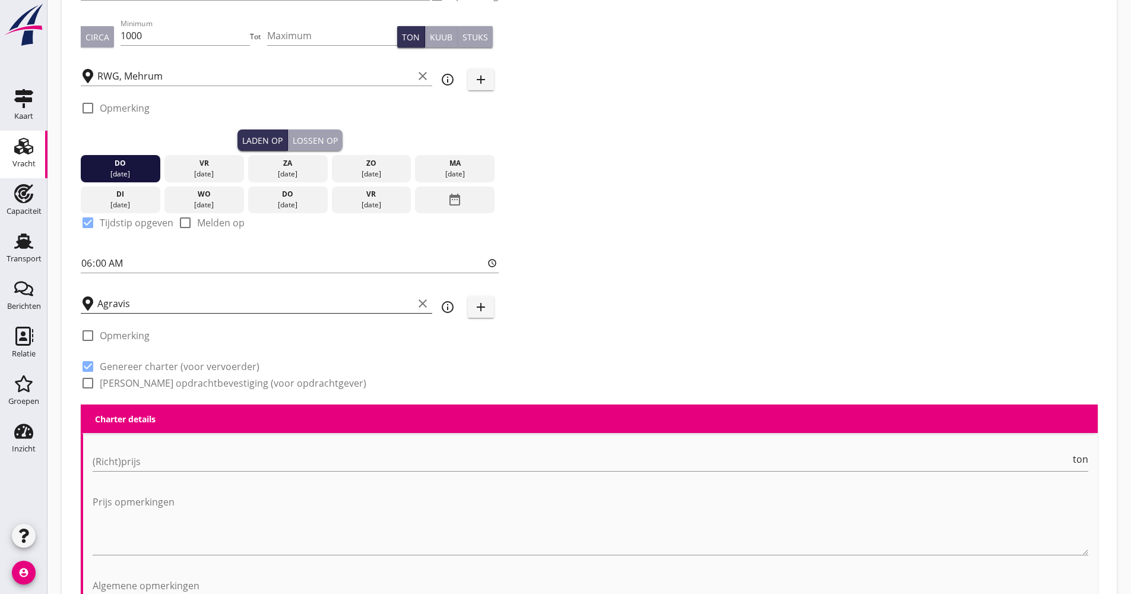
scroll to position [298, 0]
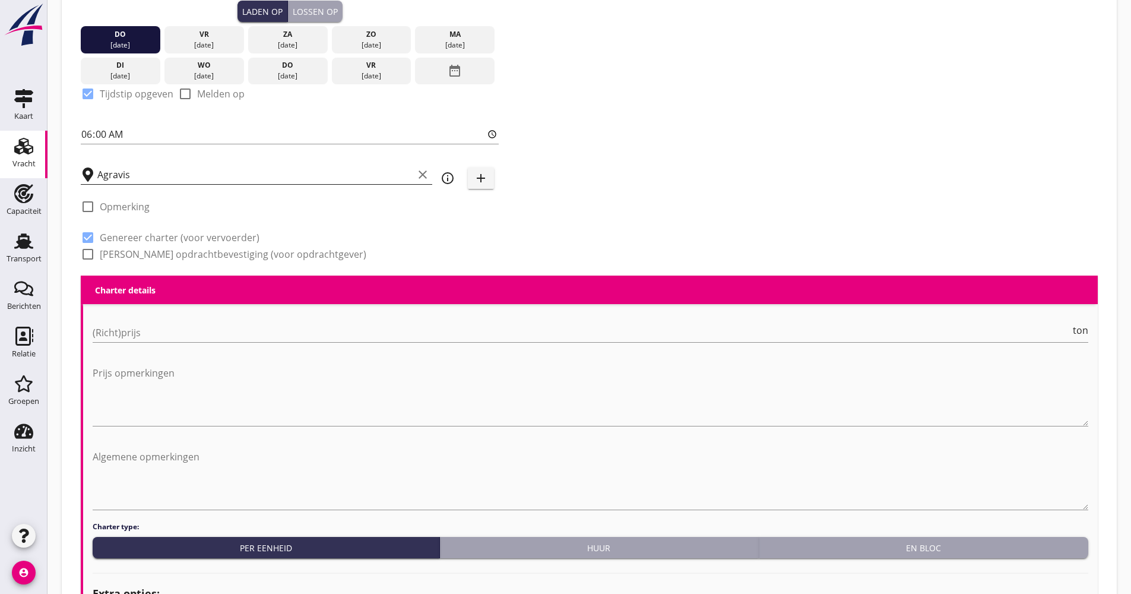
click at [132, 255] on label "[PERSON_NAME] opdrachtbevestiging (voor opdrachtgever)" at bounding box center [233, 254] width 266 height 12
checkbox input "true"
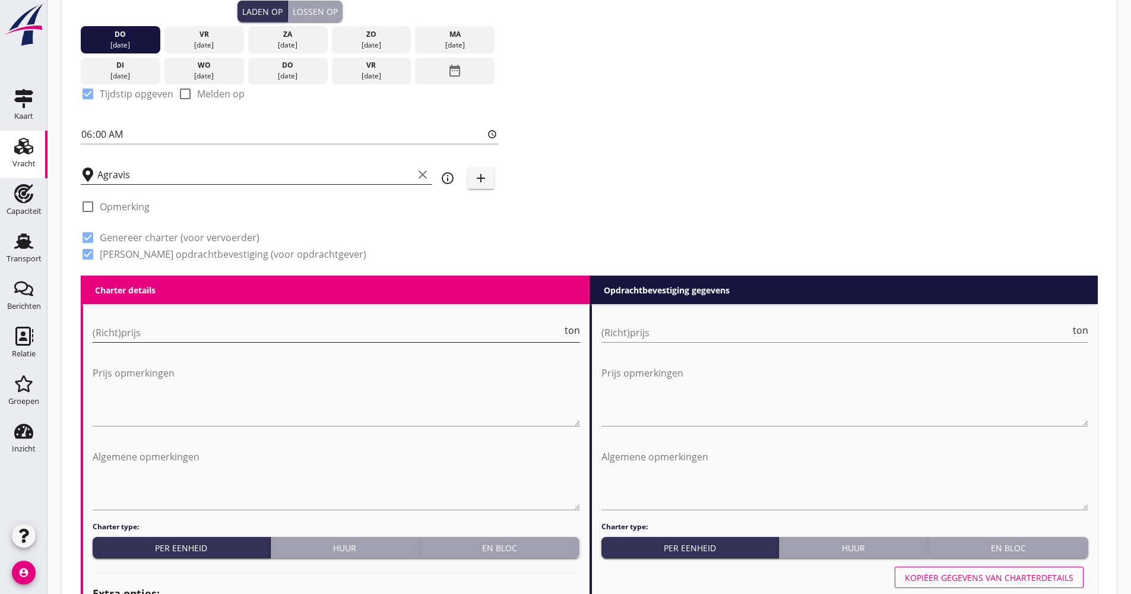
click at [137, 330] on input "(Richt)prijs" at bounding box center [327, 332] width 469 height 19
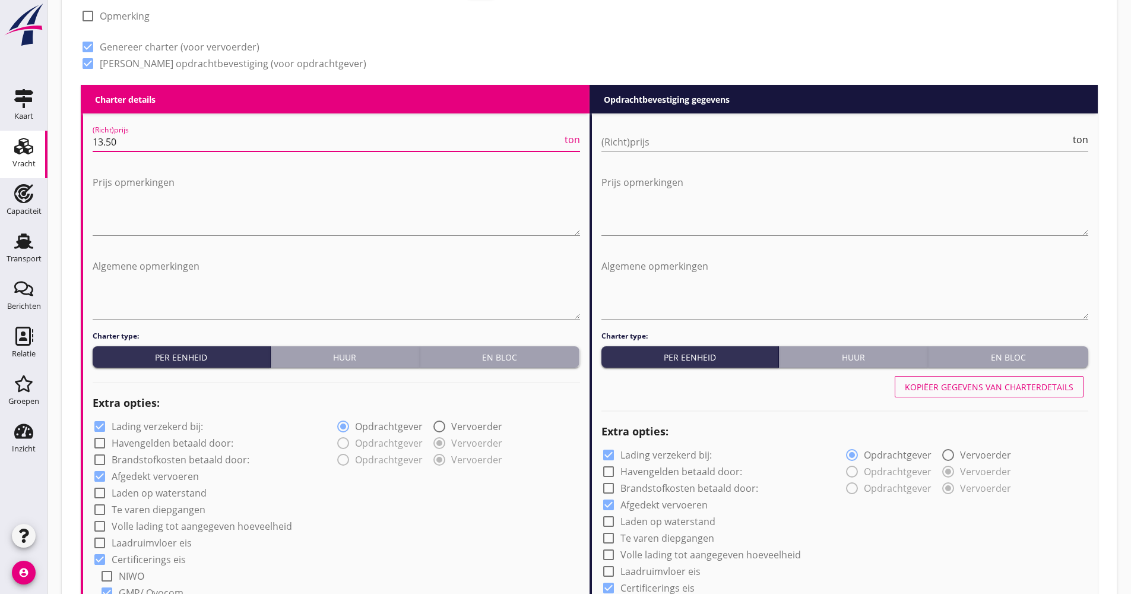
scroll to position [654, 0]
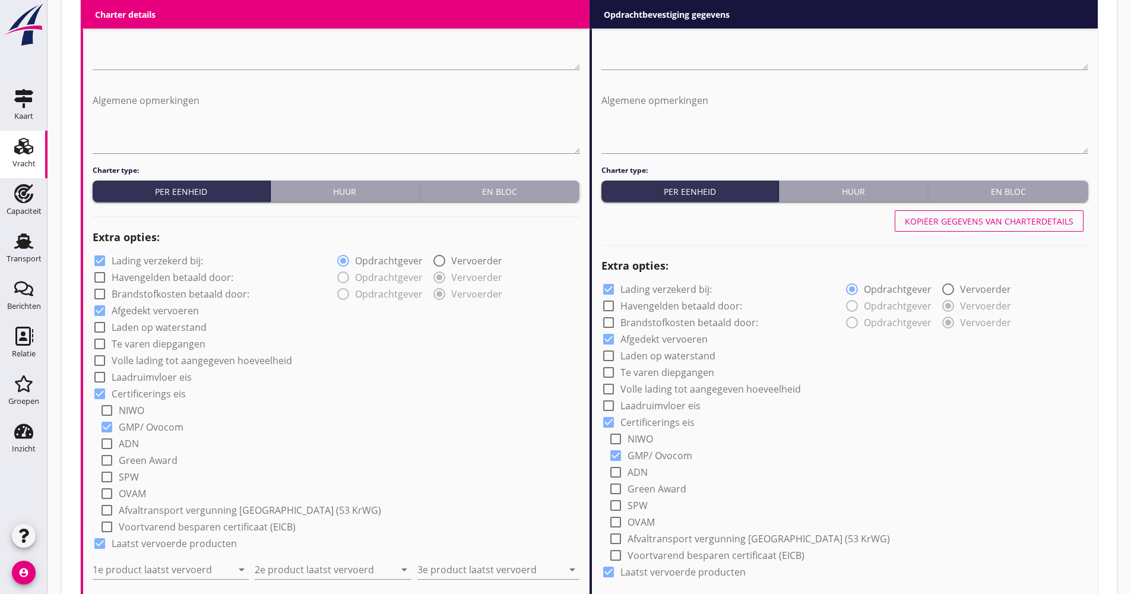
type input "13.50"
click at [148, 261] on label "Lading verzekerd bij:" at bounding box center [157, 261] width 91 height 12
checkbox input "false"
click at [154, 356] on label "Volle lading tot aangegeven hoeveelheid" at bounding box center [202, 360] width 180 height 12
checkbox input "true"
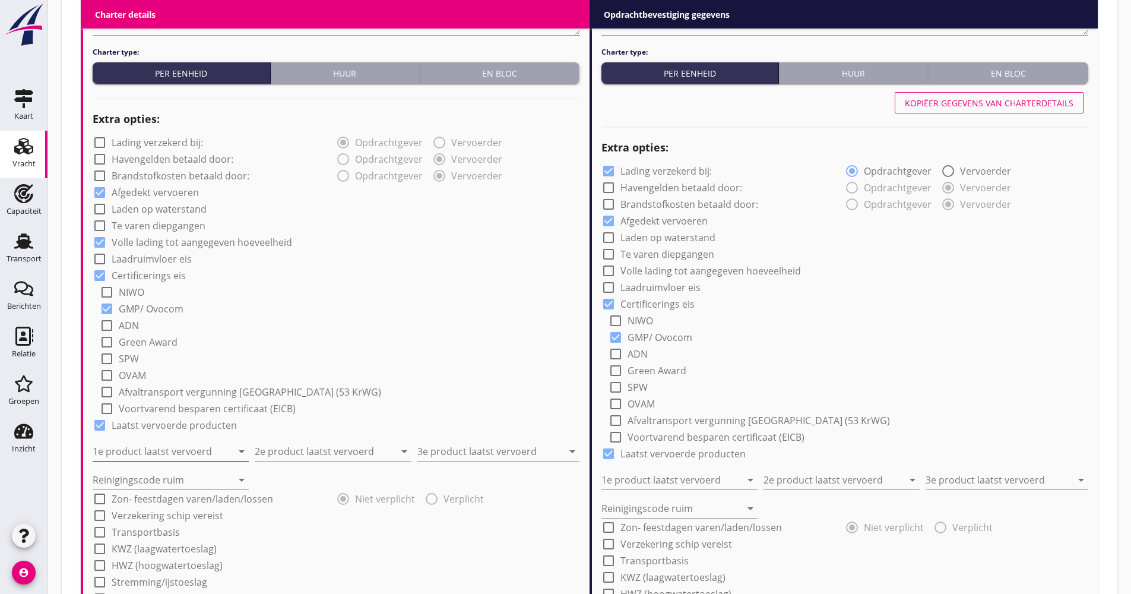
scroll to position [773, 0]
click at [157, 460] on div "1e product laatst vervoerd arrow_drop_down" at bounding box center [171, 450] width 156 height 19
click at [142, 480] on div "Raps (1811)" at bounding box center [170, 479] width 137 height 14
type input "Raps (1811)"
click at [326, 450] on input "2e product laatst vervoerd" at bounding box center [324, 450] width 139 height 19
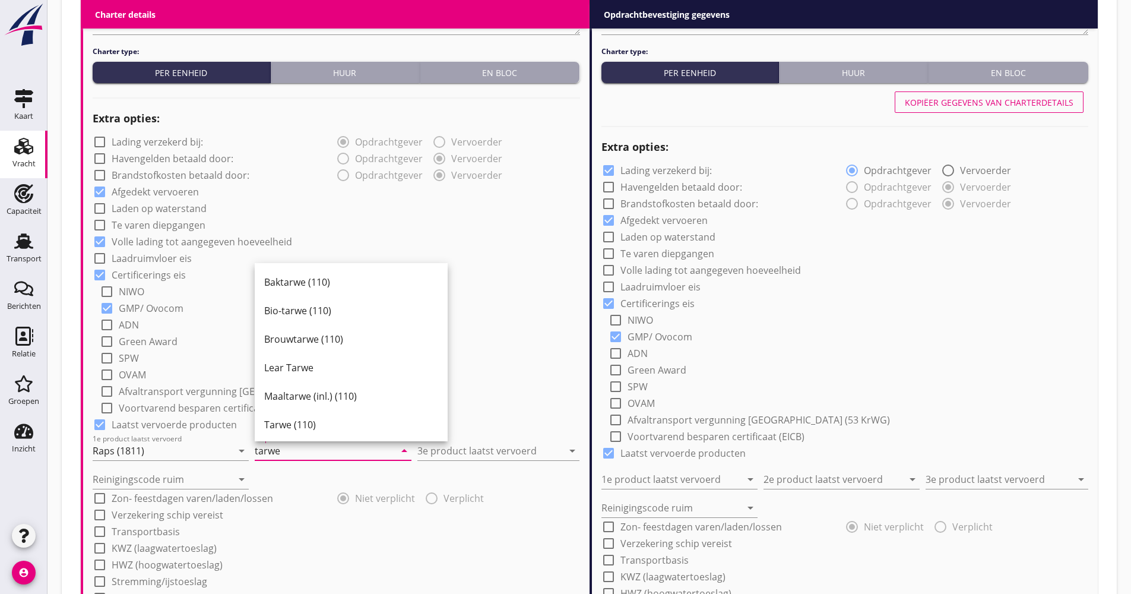
click at [302, 418] on div "Tarwe (110)" at bounding box center [351, 424] width 174 height 14
type input "Tarwe (110)"
click at [459, 439] on div "3e product laatst vervoerd arrow_drop_down" at bounding box center [498, 447] width 162 height 26
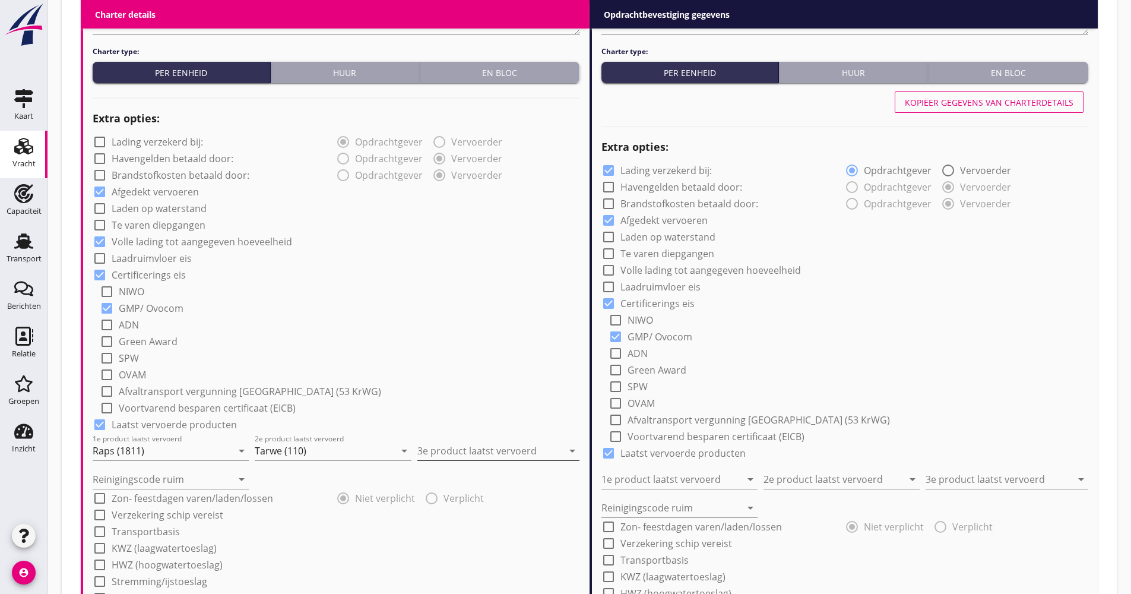
click at [459, 442] on input "3e product laatst vervoerd" at bounding box center [489, 450] width 145 height 19
click at [464, 370] on div "Slakkenzand (6154)" at bounding box center [498, 365] width 143 height 14
type input "Slakkenzand (6154)"
click at [99, 474] on input "Reinigingscode ruim" at bounding box center [162, 478] width 139 height 19
click at [120, 483] on input "Reinigingscode ruim" at bounding box center [162, 478] width 139 height 19
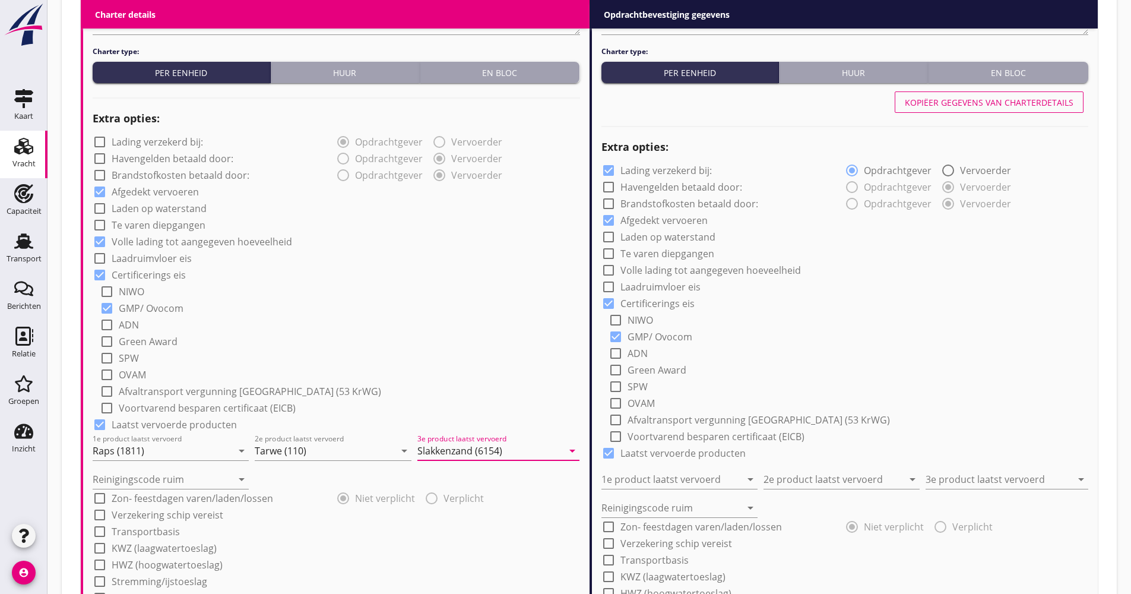
click at [0, 0] on div "a" at bounding box center [0, 0] width 0 height 0
click at [107, 364] on div at bounding box center [107, 374] width 20 height 20
checkbox input "true"
type input "a"
click at [150, 513] on label "Verzekering schip vereist" at bounding box center [168, 515] width 112 height 12
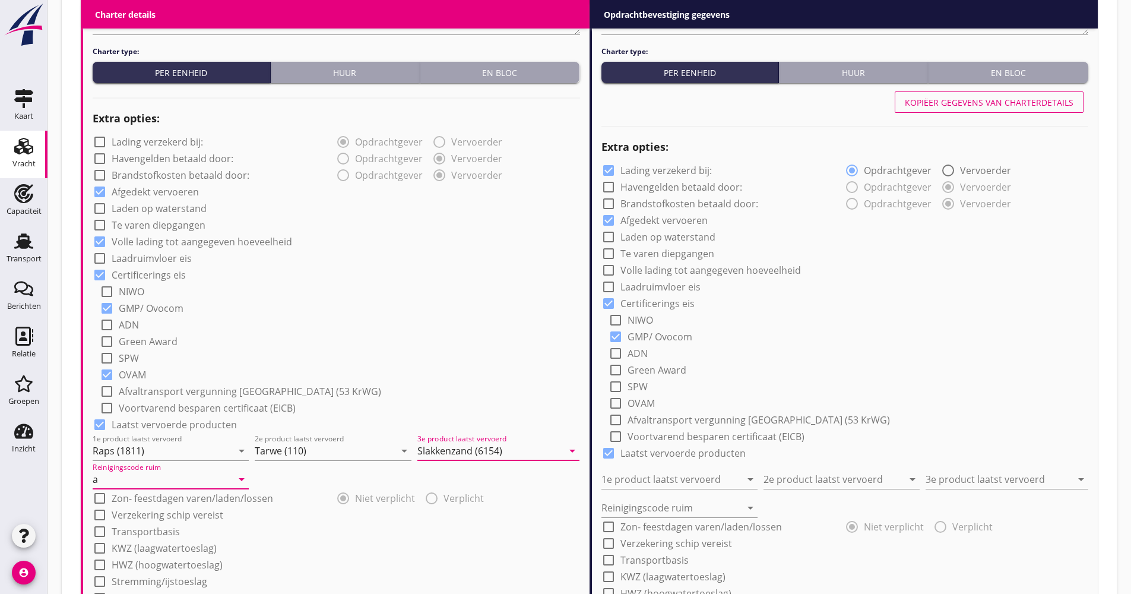
click at [142, 531] on label "Transportbasis" at bounding box center [146, 531] width 68 height 12
click at [164, 380] on div "check_box OVAM" at bounding box center [340, 373] width 480 height 17
checkbox input "true"
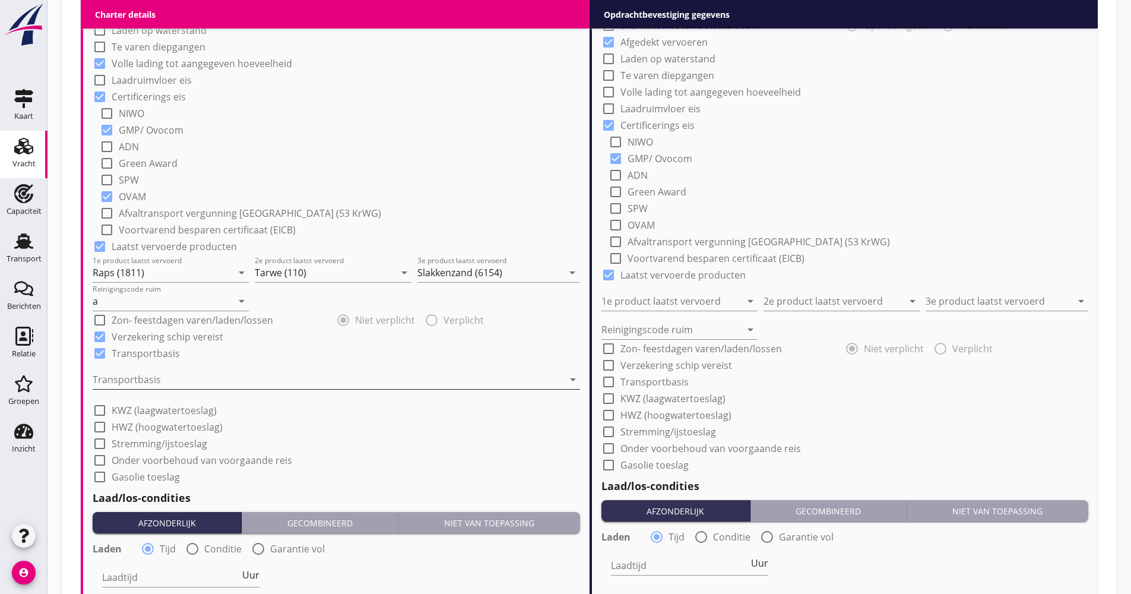
click at [145, 379] on div at bounding box center [328, 379] width 471 height 19
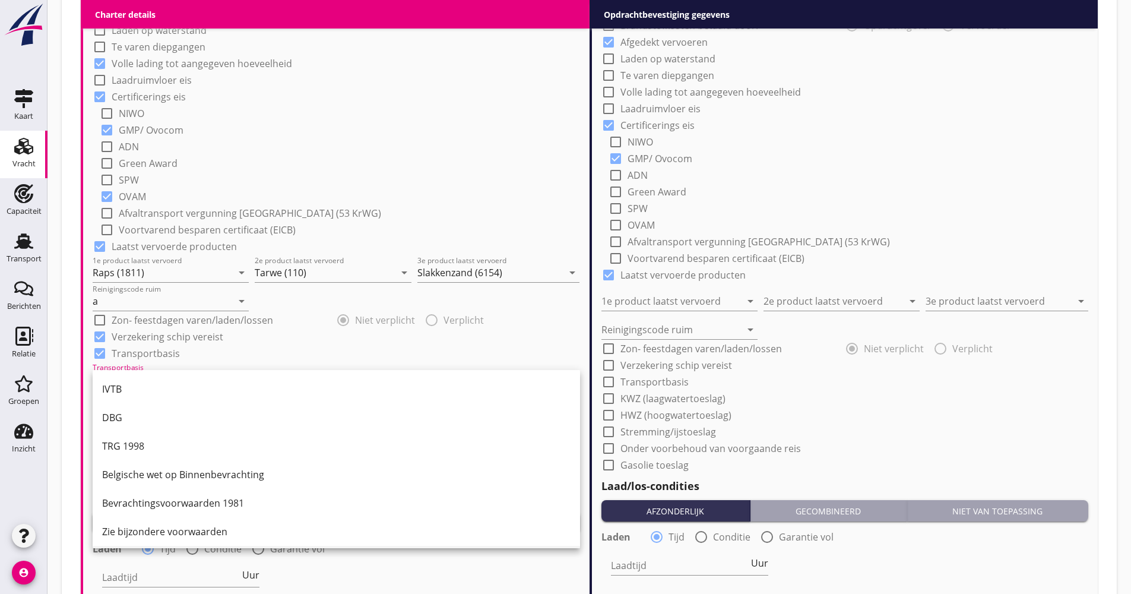
click at [281, 553] on div "CMNI m.u.v. Art 25, lid 2." at bounding box center [336, 560] width 468 height 14
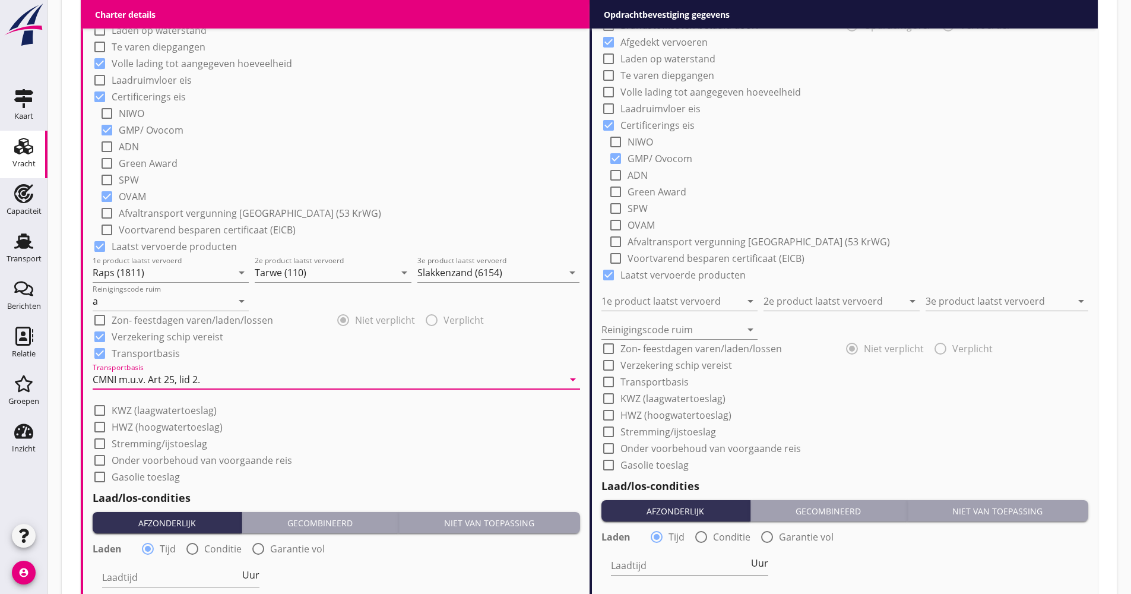
click at [253, 570] on span "Uur" at bounding box center [250, 574] width 17 height 9
type input "2"
radio input "false"
radio input "true"
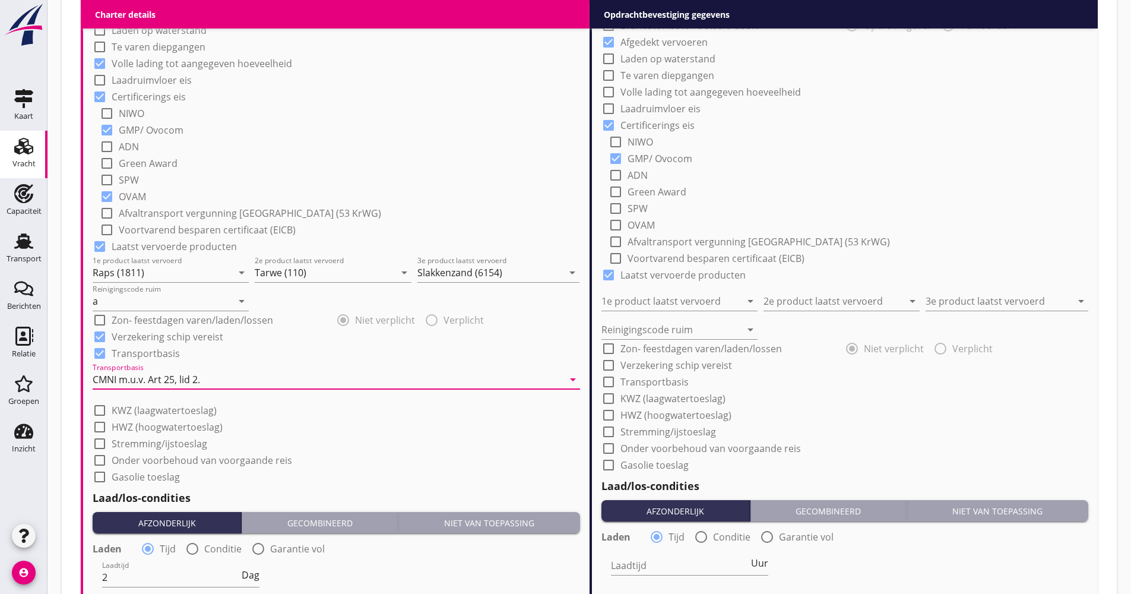
click at [0, 0] on div "Nederlands wettelijk 2011" at bounding box center [0, 0] width 0 height 0
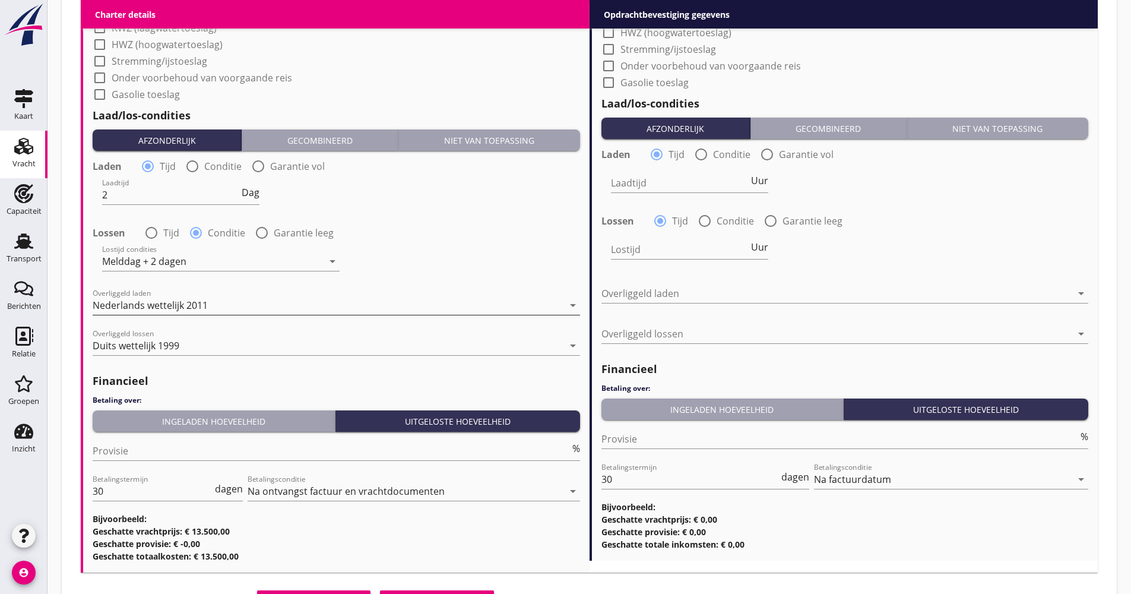
click at [572, 306] on icon "arrow_drop_down" at bounding box center [573, 305] width 14 height 14
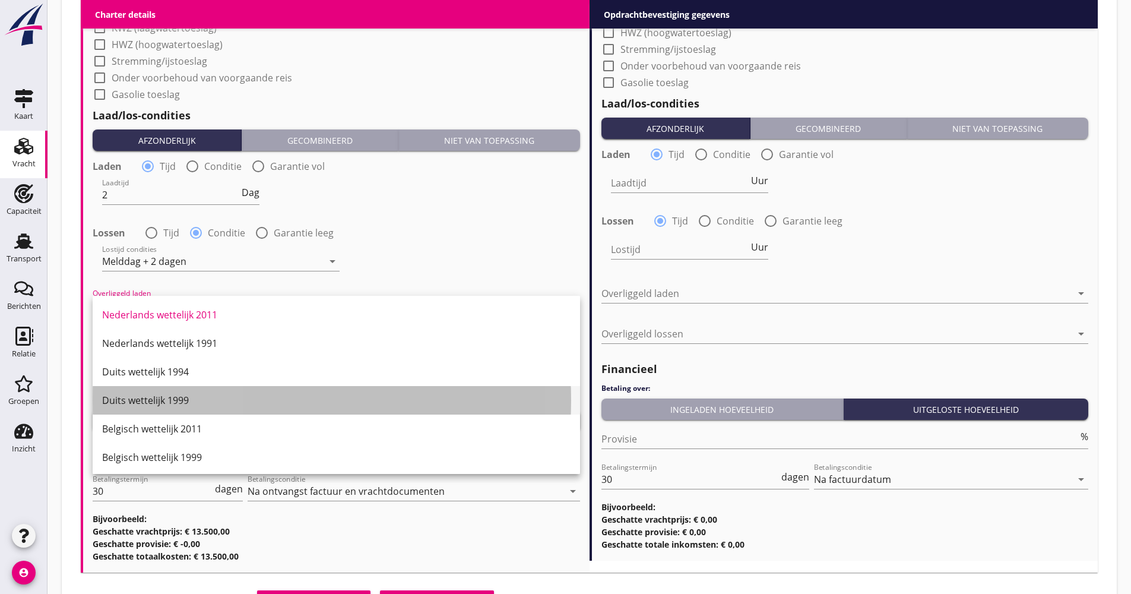
click at [191, 395] on div "Duits wettelijk 1999" at bounding box center [336, 400] width 468 height 14
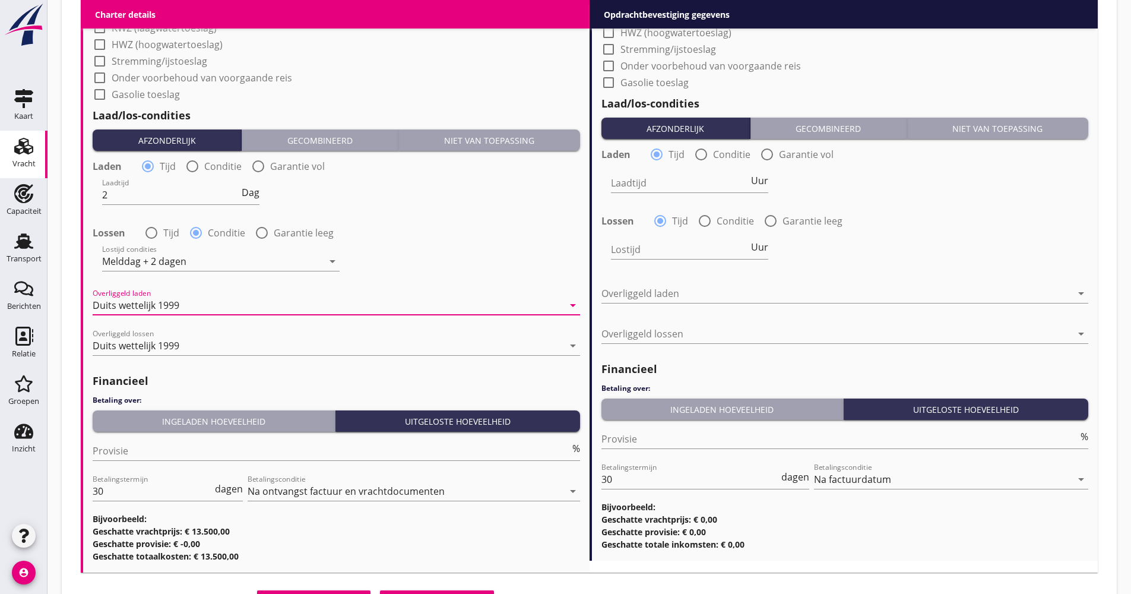
click at [221, 414] on button "Ingeladen hoeveelheid" at bounding box center [214, 420] width 243 height 21
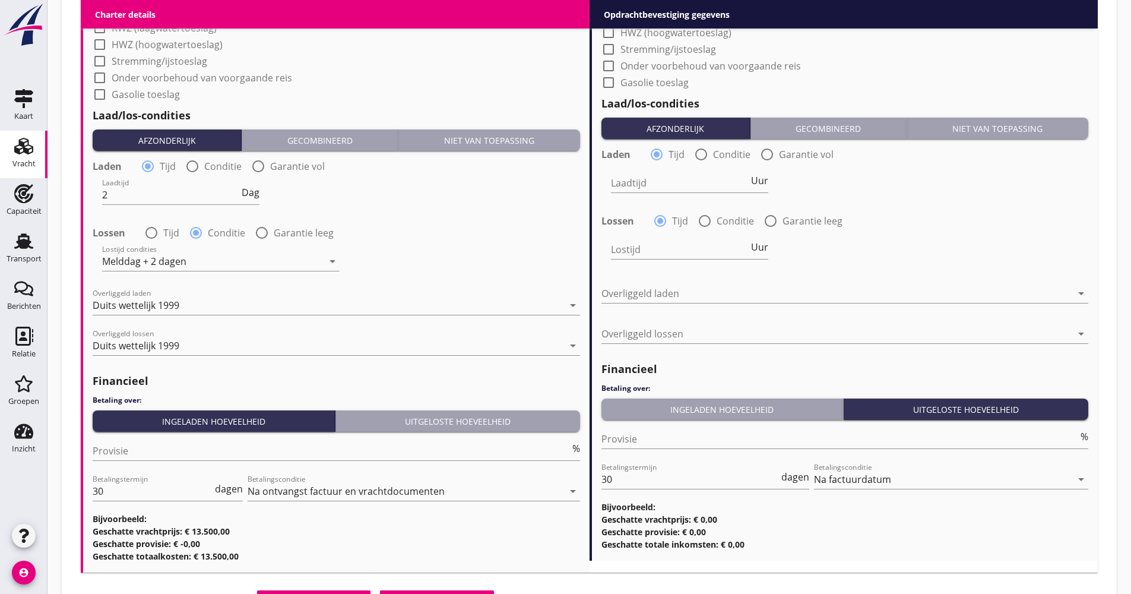
drag, startPoint x: 109, startPoint y: 504, endPoint x: 91, endPoint y: 495, distance: 20.4
drag, startPoint x: 108, startPoint y: 490, endPoint x: 85, endPoint y: 491, distance: 23.2
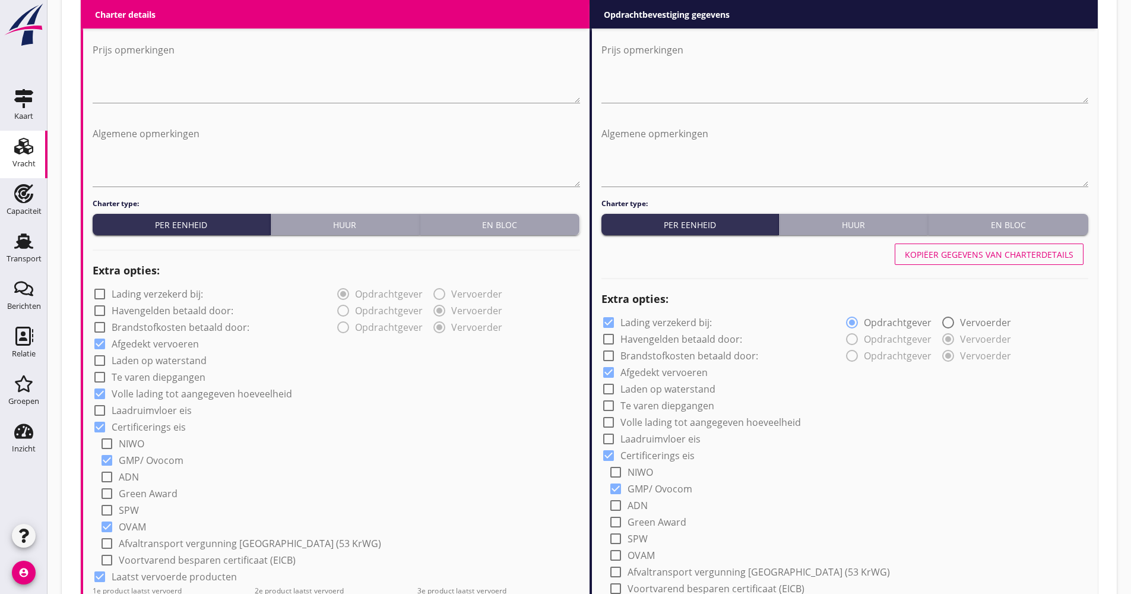
type input "21"
click at [961, 249] on div "Kopiëer gegevens van charterdetails" at bounding box center [989, 254] width 169 height 12
checkbox input "false"
checkbox input "true"
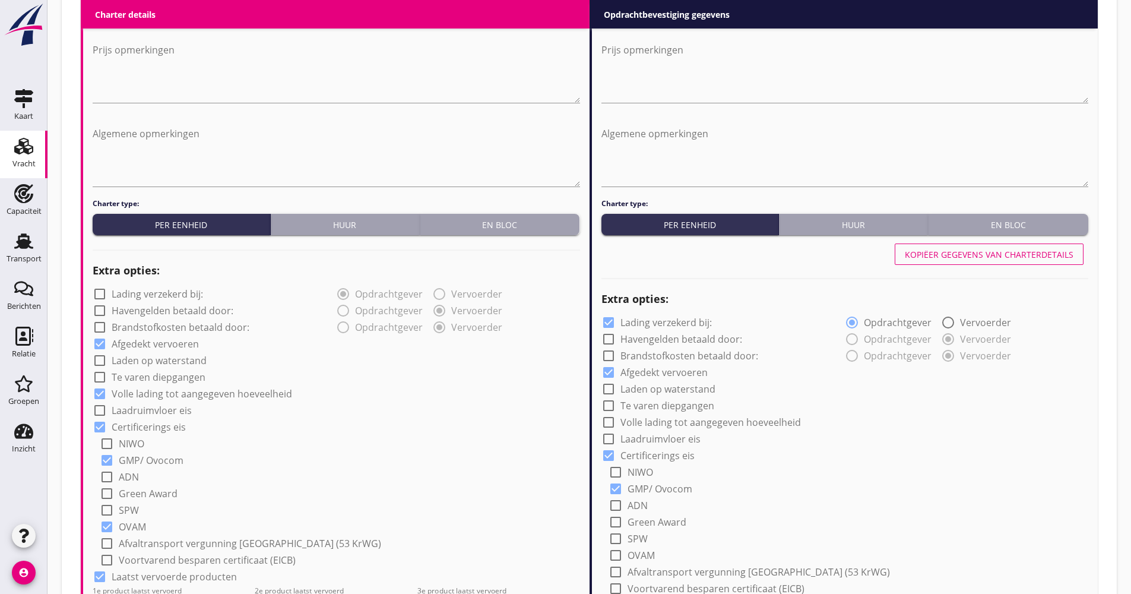
type input "Raps (1811)"
type input "Tarwe (110)"
type input "Slakkenzand (6154)"
type input "a"
checkbox input "true"
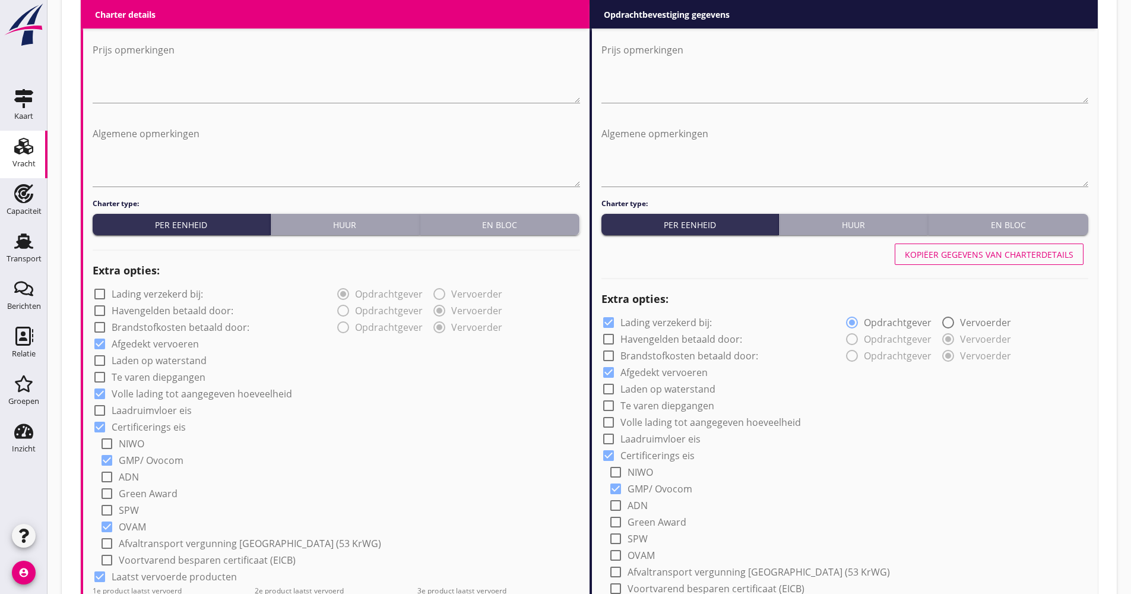
checkbox input "true"
type input "2"
radio input "false"
radio input "true"
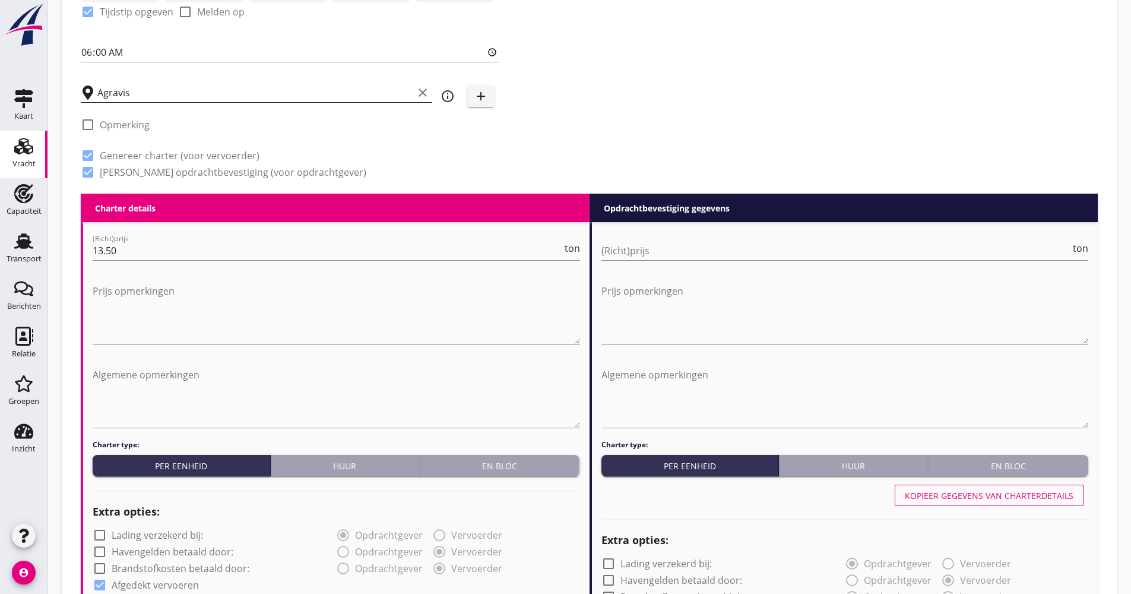
scroll to position [324, 0]
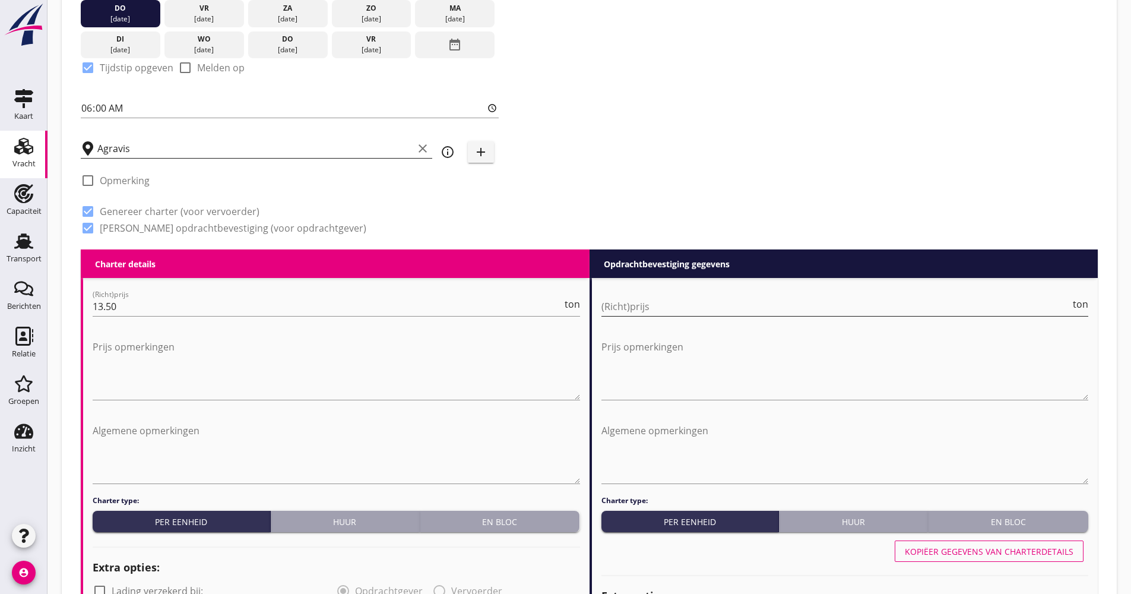
click at [696, 302] on input "(Richt)prijs" at bounding box center [835, 306] width 469 height 19
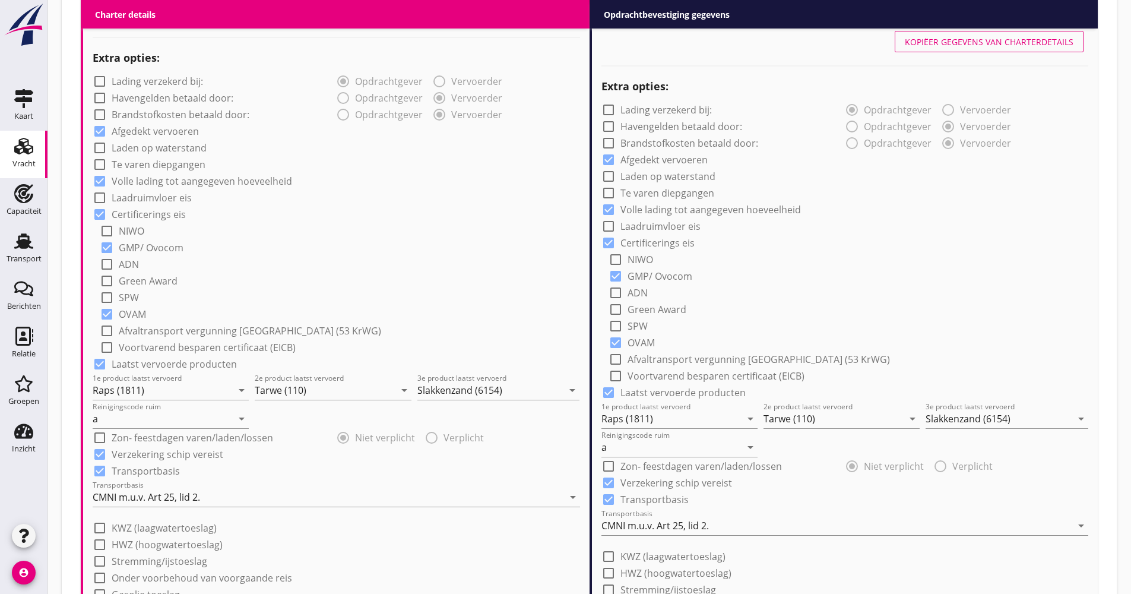
scroll to position [918, 0]
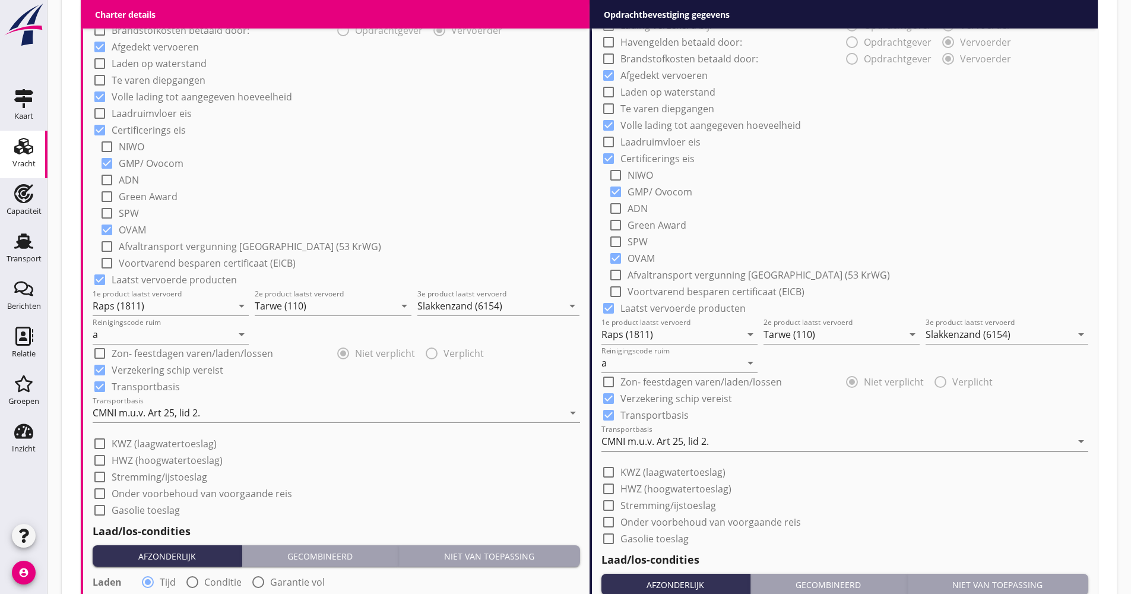
type input "14.50"
click at [654, 443] on div "CMNI m.u.v. Art 25, lid 2." at bounding box center [654, 441] width 107 height 11
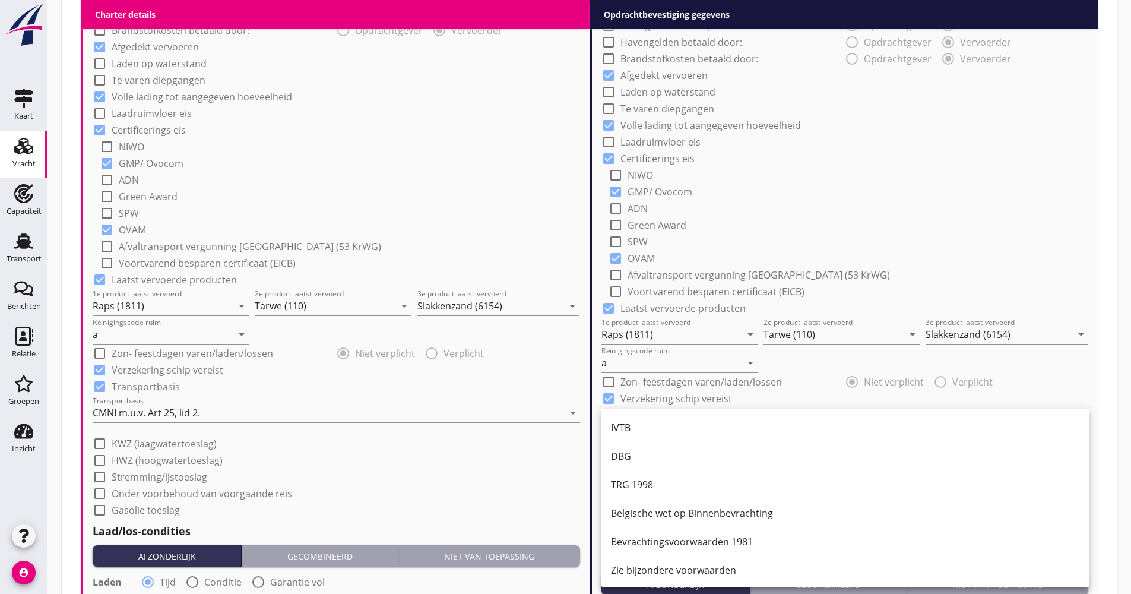
scroll to position [0, 0]
click at [649, 424] on div "IVTB" at bounding box center [845, 427] width 468 height 14
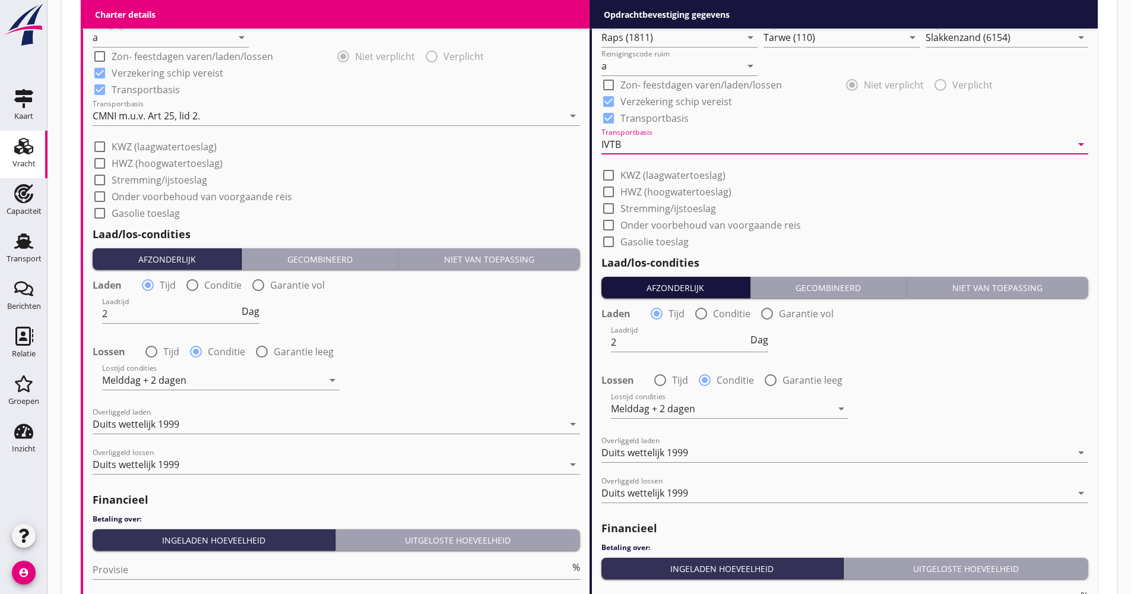
scroll to position [1421, 0]
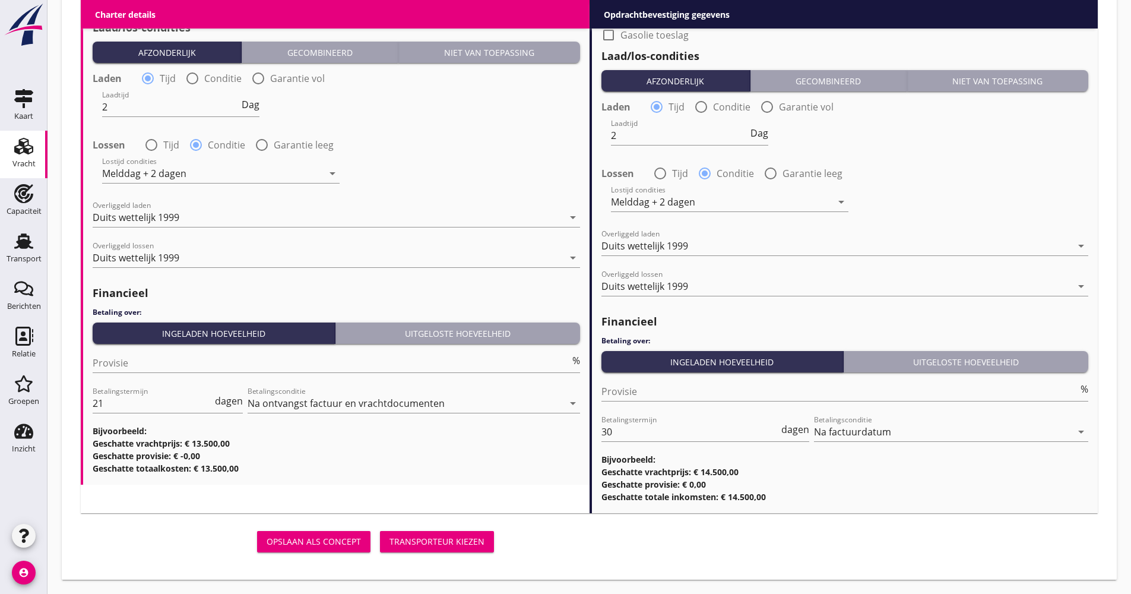
drag, startPoint x: 594, startPoint y: 431, endPoint x: 618, endPoint y: 431, distance: 24.3
drag, startPoint x: 621, startPoint y: 433, endPoint x: 579, endPoint y: 437, distance: 42.9
type input "21"
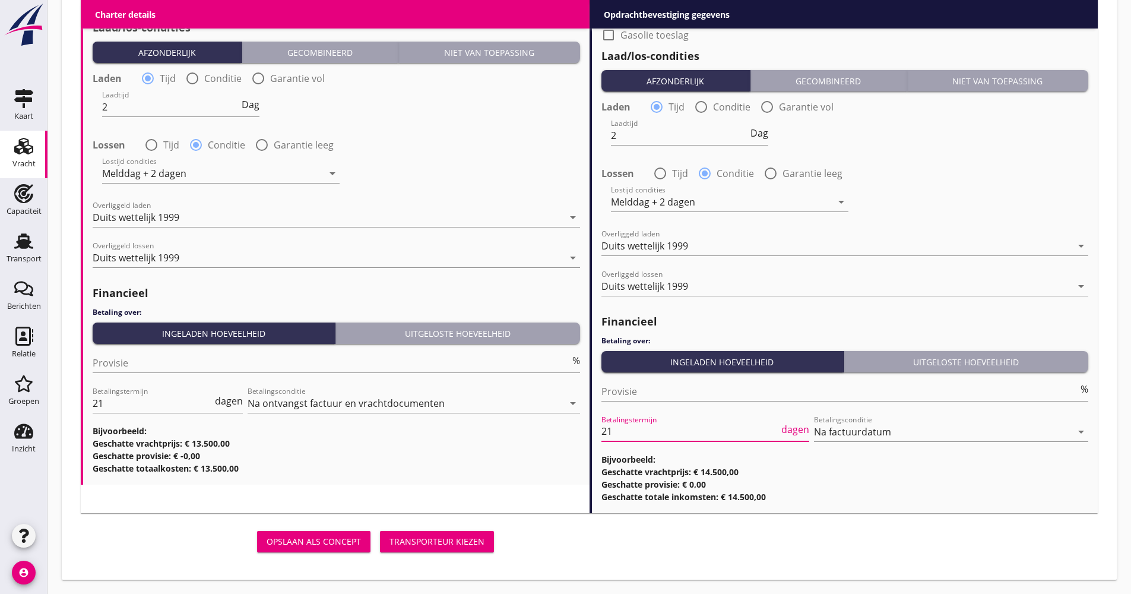
click at [430, 545] on div "Transporteur kiezen" at bounding box center [436, 541] width 95 height 12
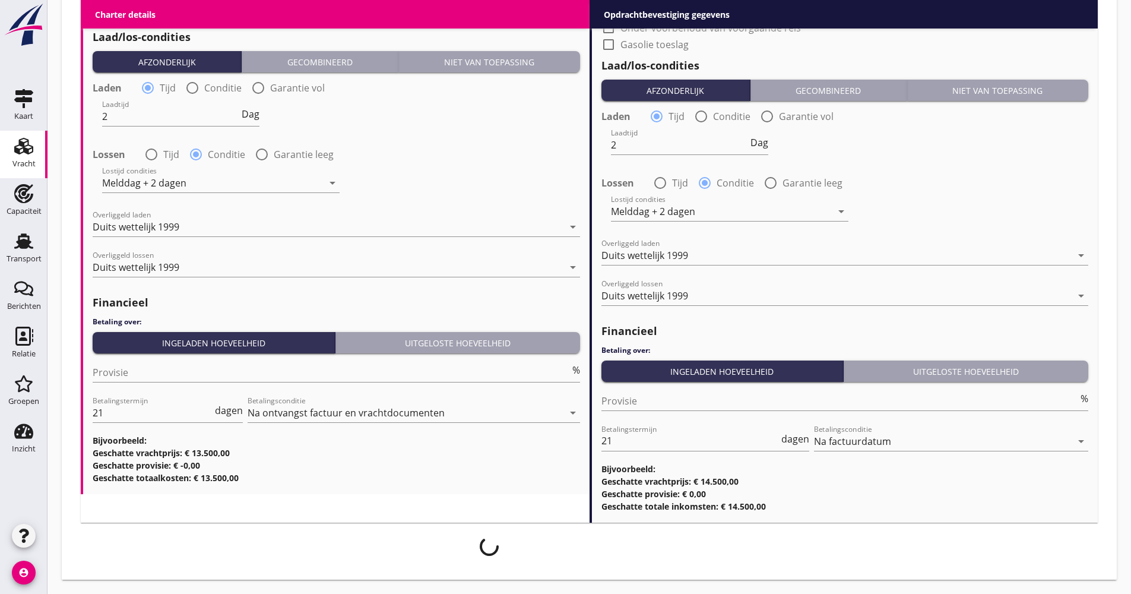
scroll to position [1411, 0]
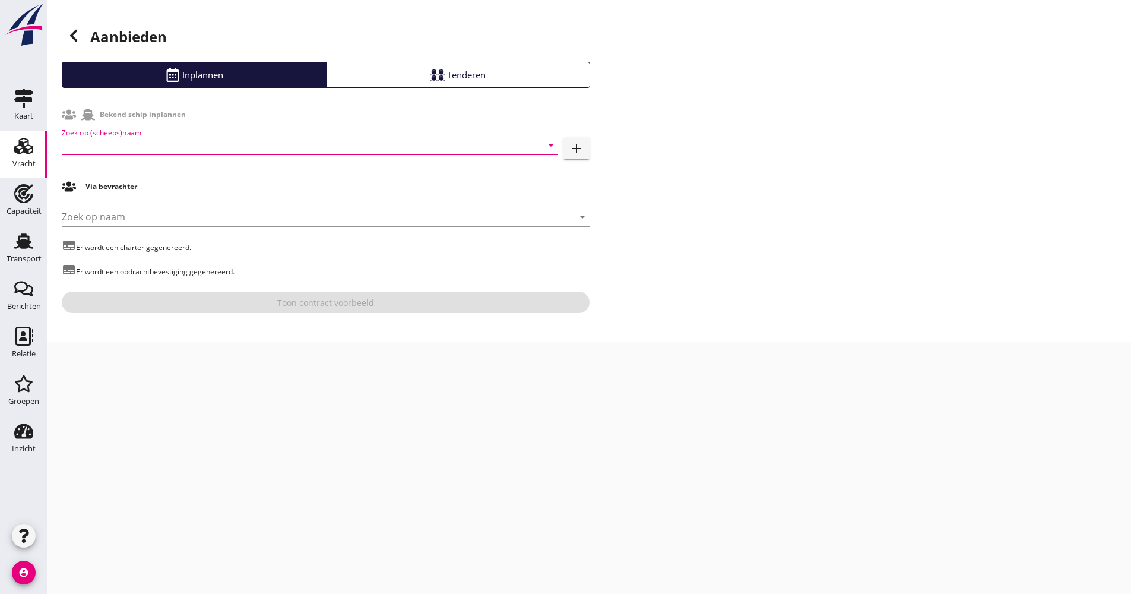
click at [78, 139] on input "Zoek op (scheeps)naam" at bounding box center [293, 144] width 463 height 19
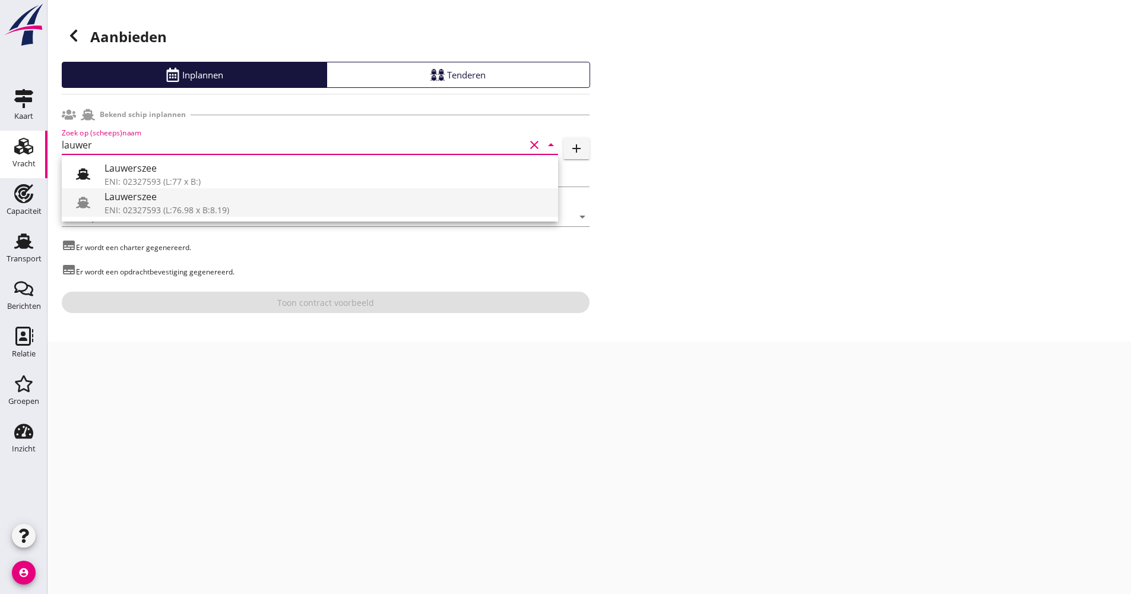
click at [124, 203] on div "Lauwerszee" at bounding box center [326, 196] width 444 height 14
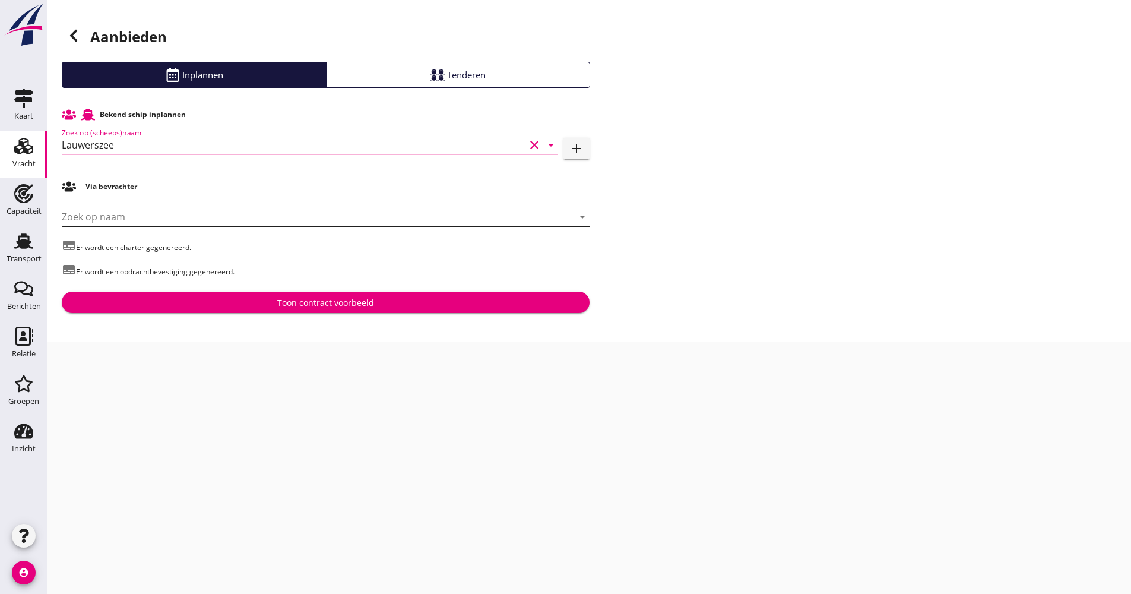
type input "Lauwerszee"
click at [122, 210] on input "Zoek op naam" at bounding box center [309, 216] width 494 height 19
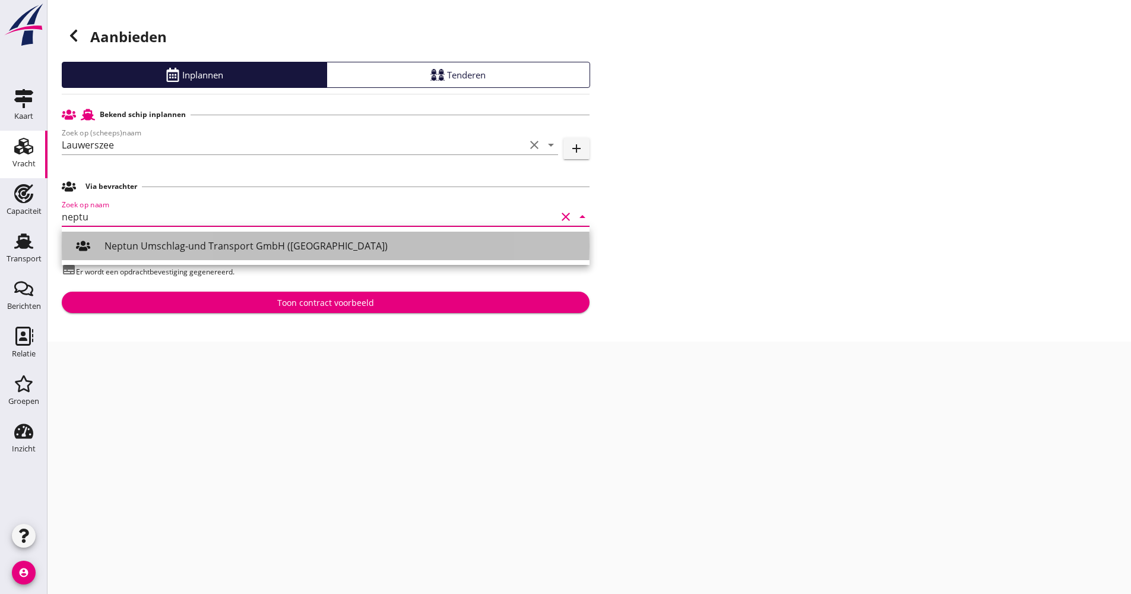
click at [126, 245] on div "Neptun Umschlag-und Transport GmbH ([GEOGRAPHIC_DATA])" at bounding box center [341, 246] width 475 height 14
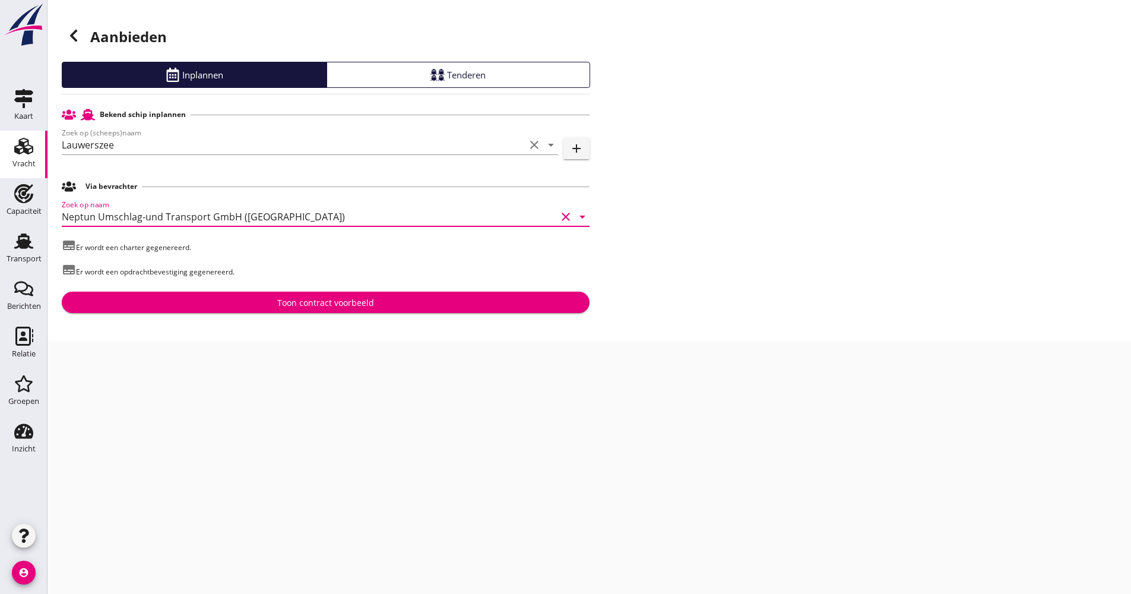
type input "Neptun Umschlag-und Transport GmbH ([GEOGRAPHIC_DATA])"
click at [72, 40] on icon at bounding box center [73, 35] width 14 height 14
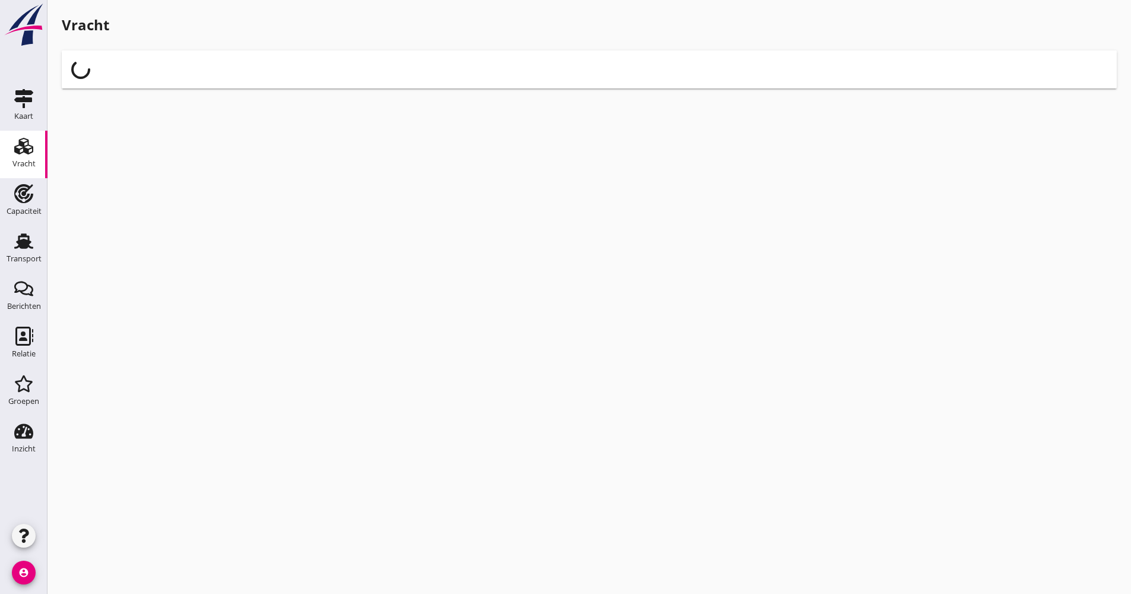
click at [72, 40] on div "Vracht" at bounding box center [589, 51] width 1055 height 74
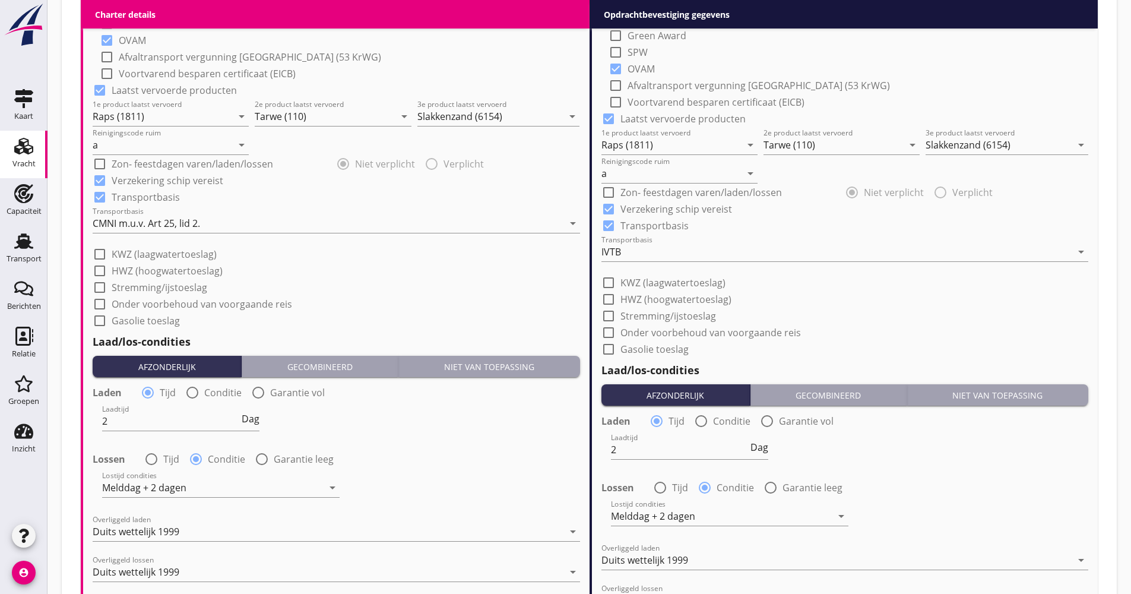
scroll to position [1246, 0]
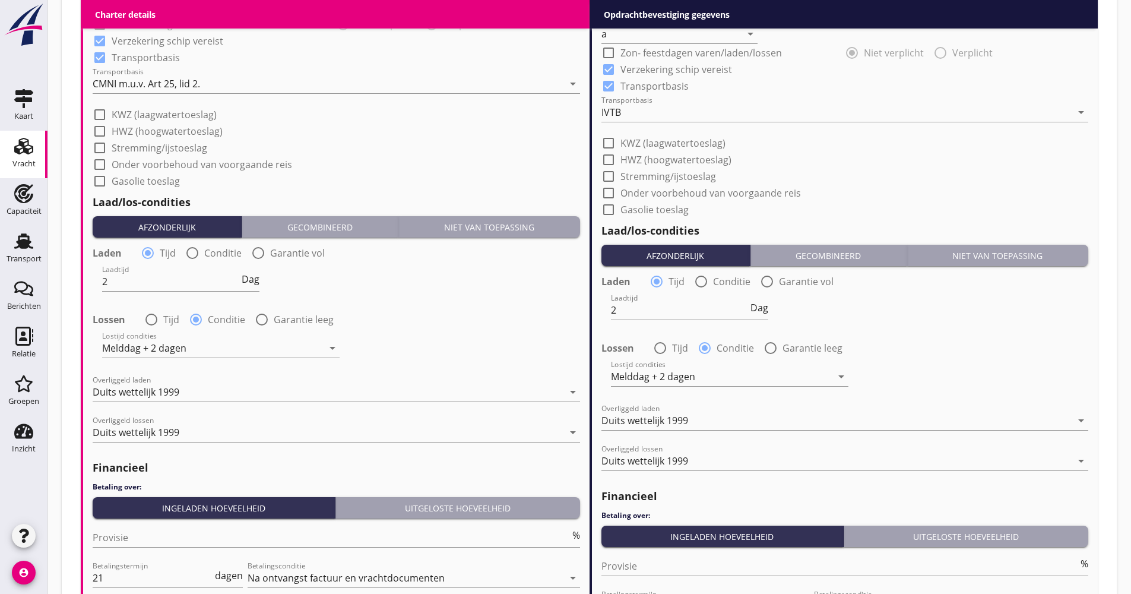
click at [237, 169] on label "Onder voorbehoud van voorgaande reis" at bounding box center [202, 164] width 180 height 12
checkbox input "true"
click at [654, 197] on label "Onder voorbehoud van voorgaande reis" at bounding box center [710, 193] width 180 height 12
checkbox input "true"
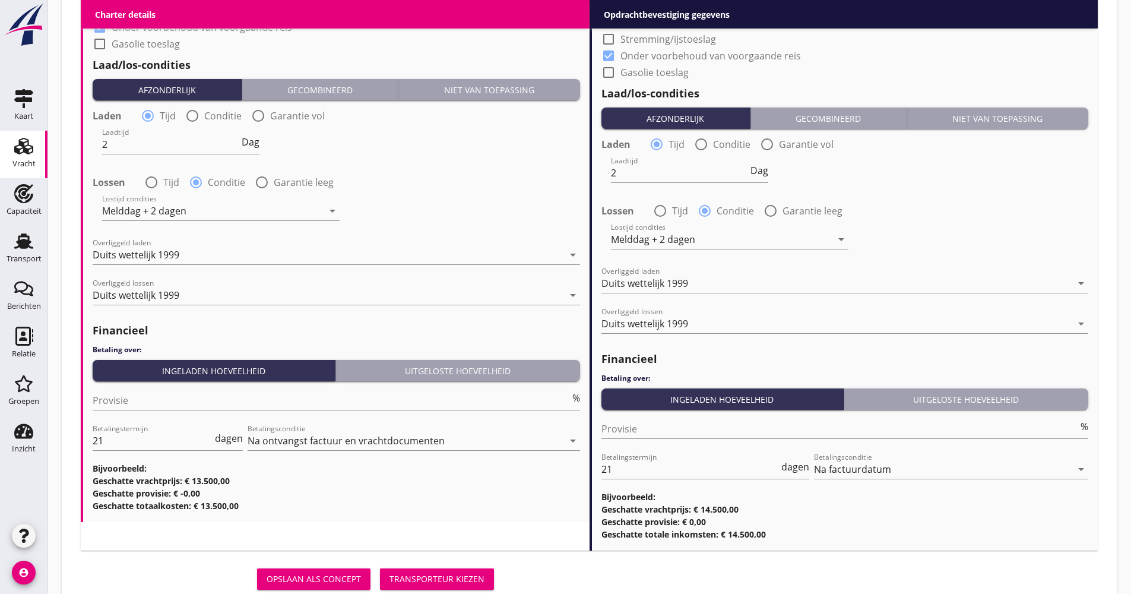
scroll to position [1421, 0]
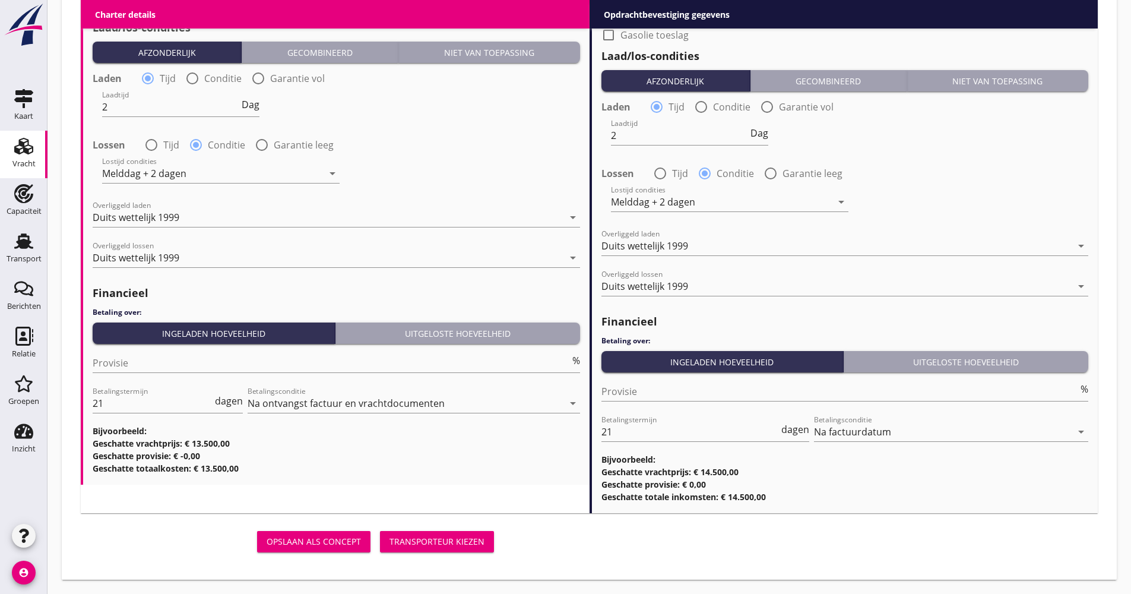
click at [417, 536] on div "Transporteur kiezen" at bounding box center [436, 541] width 95 height 12
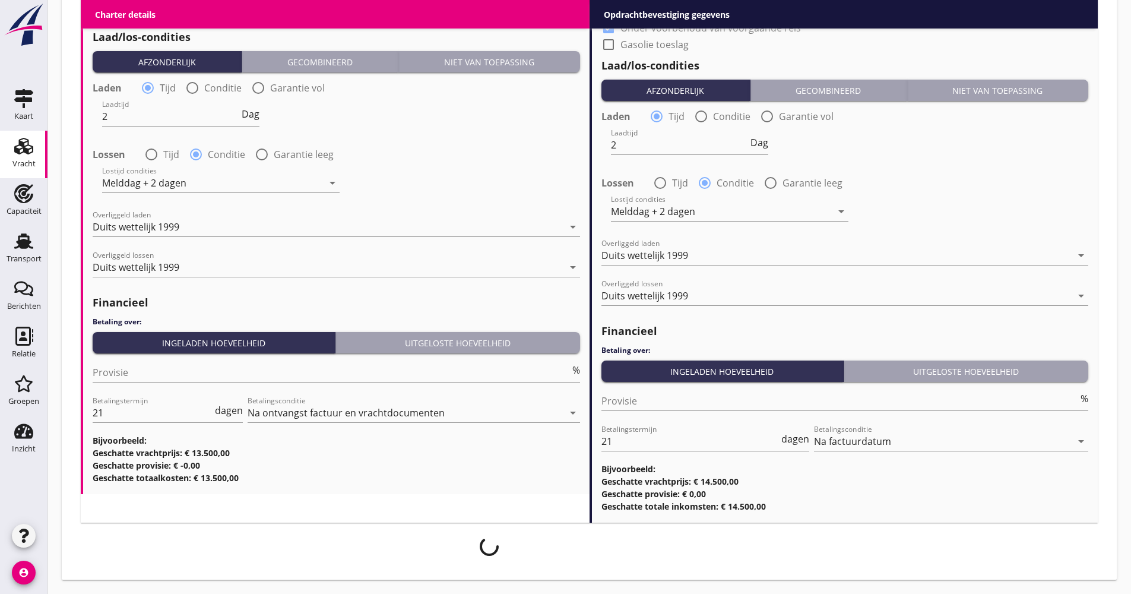
scroll to position [1411, 0]
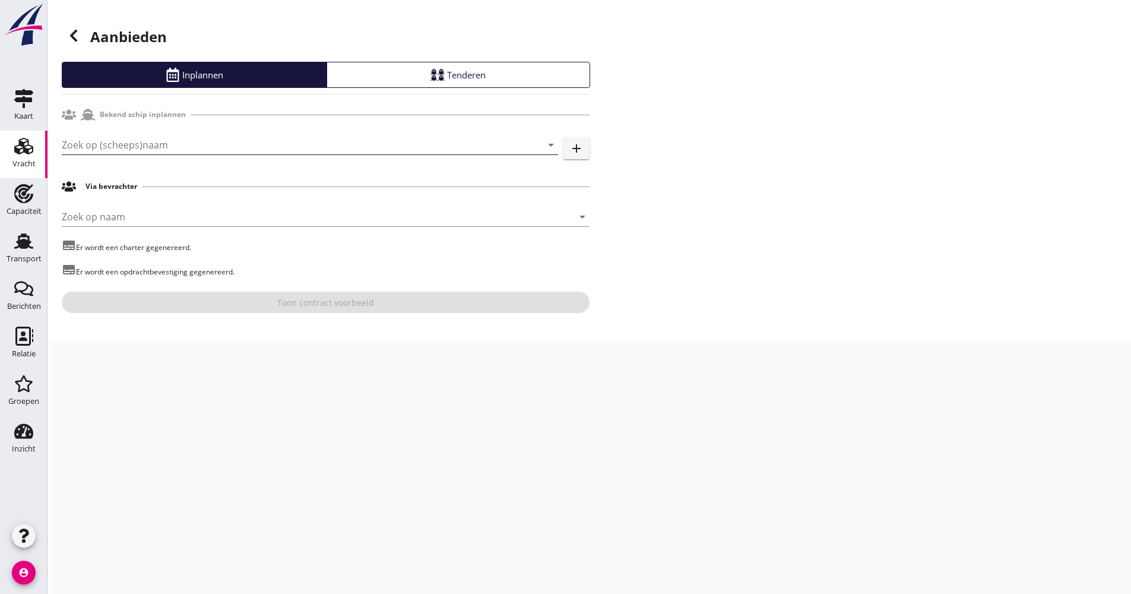
click at [110, 145] on input "Zoek op (scheeps)naam" at bounding box center [293, 144] width 463 height 19
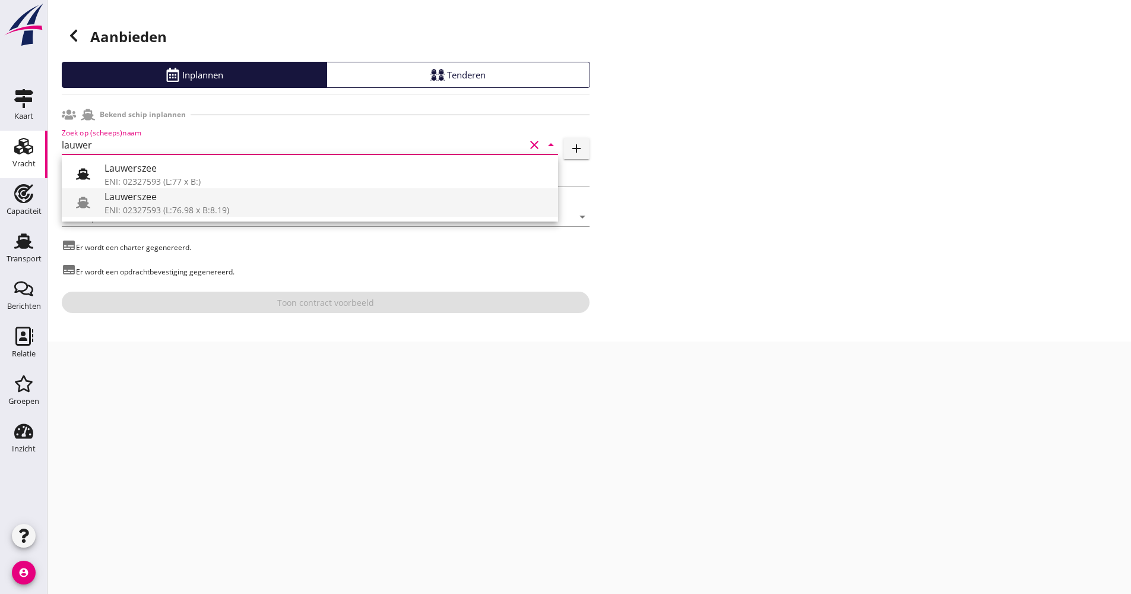
click at [147, 210] on div "ENI: 02327593 (L:76.98 x B:8.19)" at bounding box center [326, 210] width 444 height 12
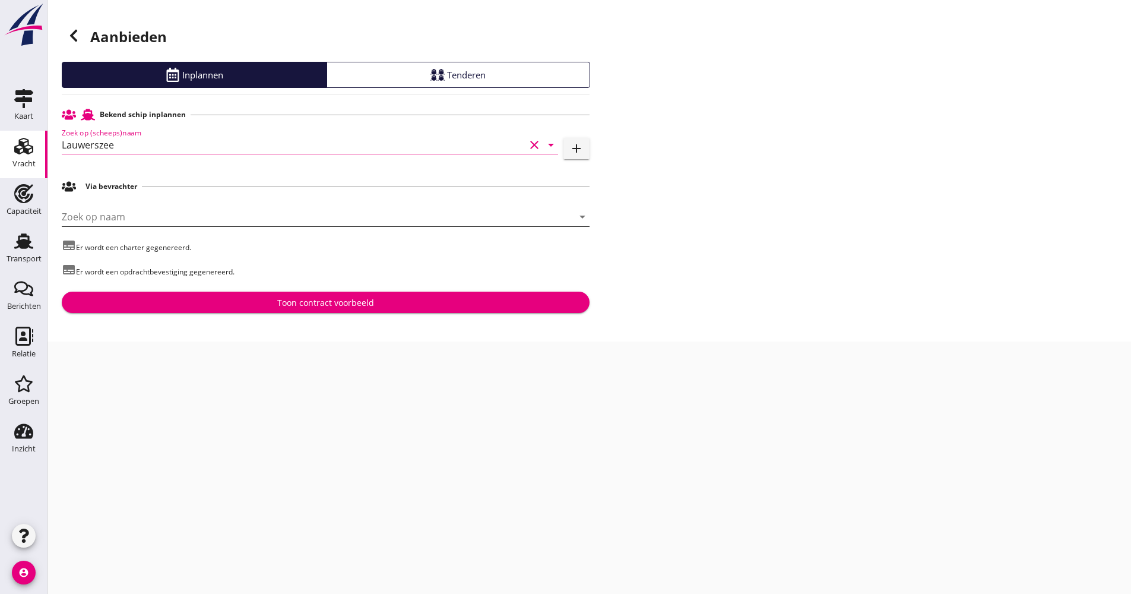
type input "Lauwerszee"
click at [122, 212] on input "Zoek op naam" at bounding box center [309, 216] width 494 height 19
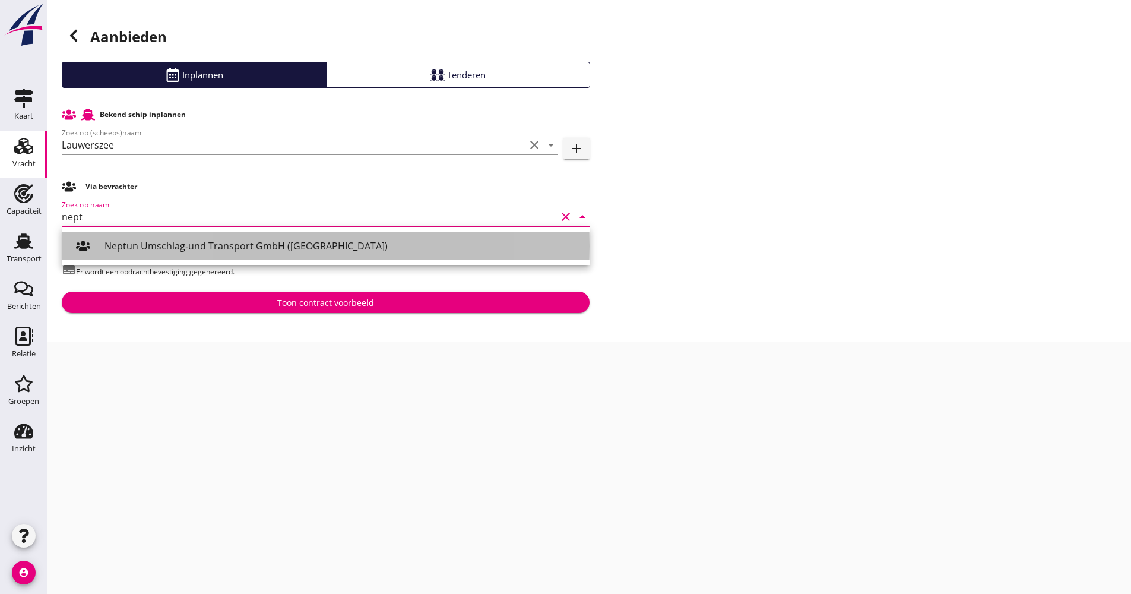
click at [143, 250] on div "Neptun Umschlag-und Transport GmbH ([GEOGRAPHIC_DATA])" at bounding box center [341, 246] width 475 height 14
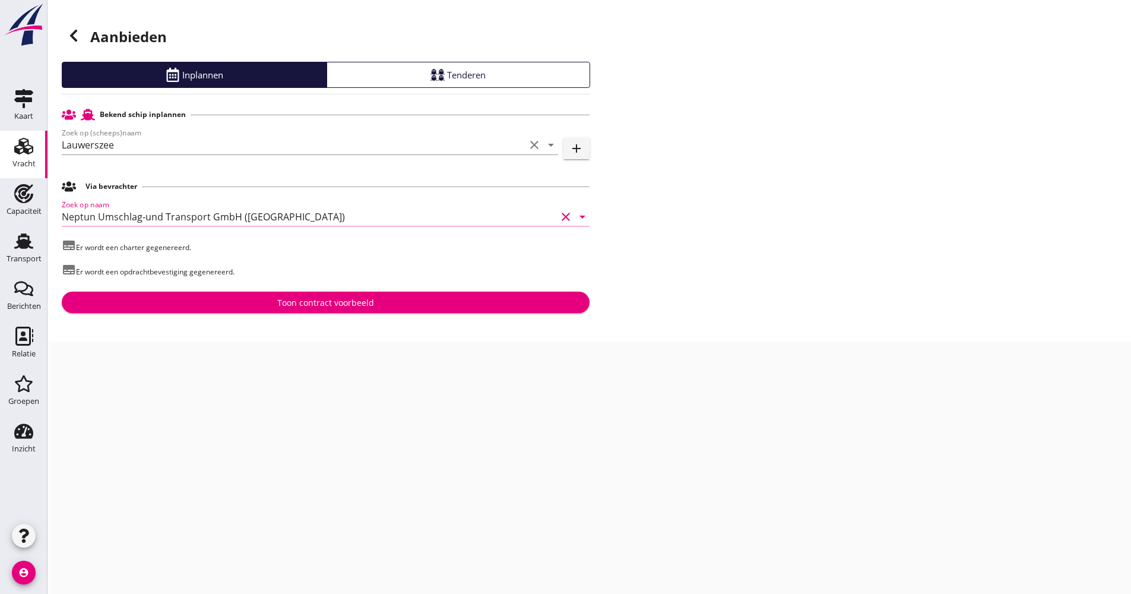
type input "Neptun Umschlag-und Transport GmbH ([GEOGRAPHIC_DATA])"
click at [199, 296] on button "Toon contract voorbeeld" at bounding box center [326, 301] width 528 height 21
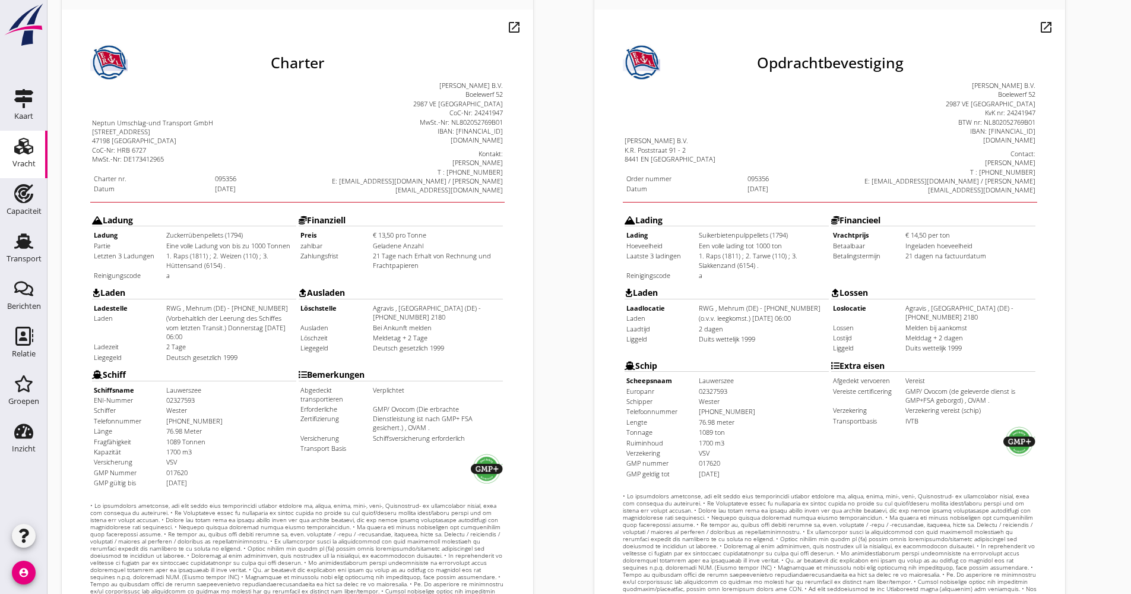
scroll to position [285, 0]
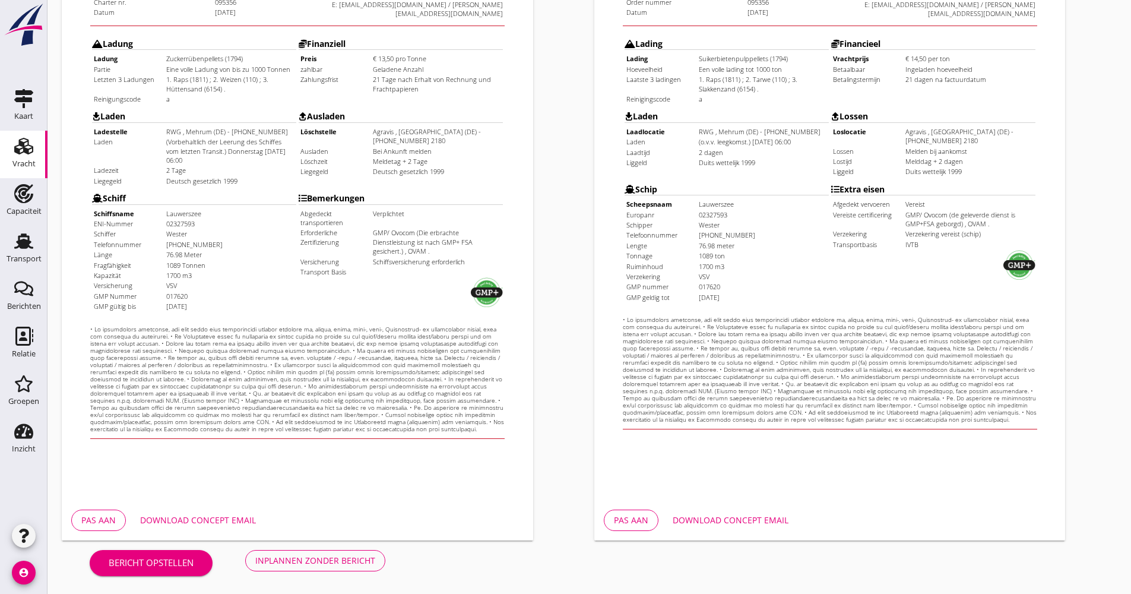
click at [777, 525] on div "Download concept email" at bounding box center [730, 519] width 116 height 12
click at [222, 521] on div "Download concept email" at bounding box center [198, 519] width 116 height 12
click at [318, 562] on div "Inplannen zonder bericht" at bounding box center [315, 560] width 120 height 12
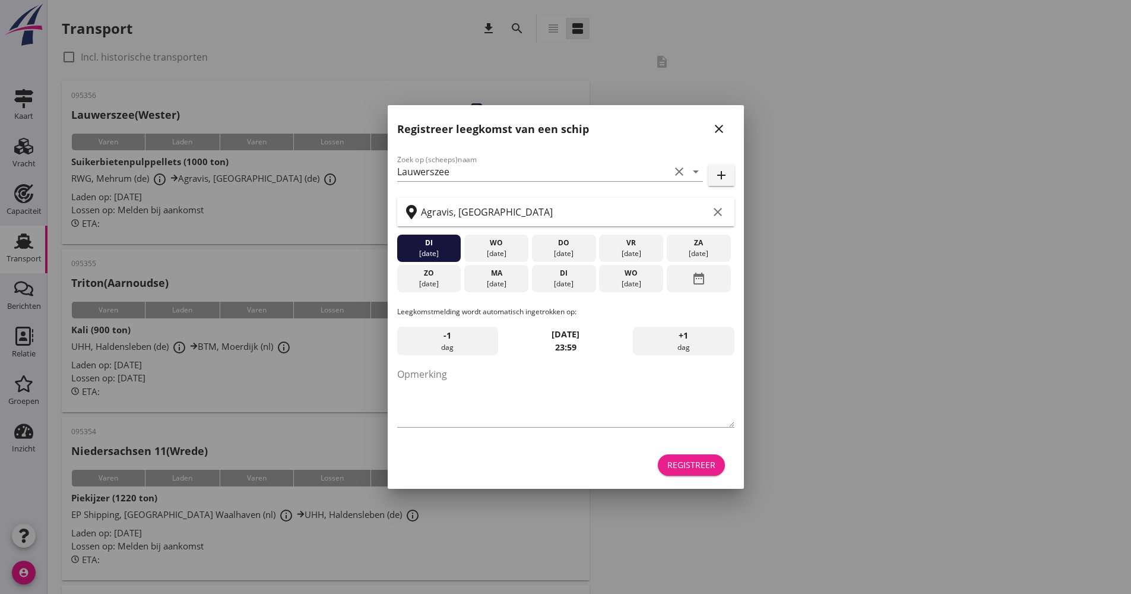
click at [677, 464] on div "Registreer" at bounding box center [691, 464] width 48 height 12
